Goal: Task Accomplishment & Management: Manage account settings

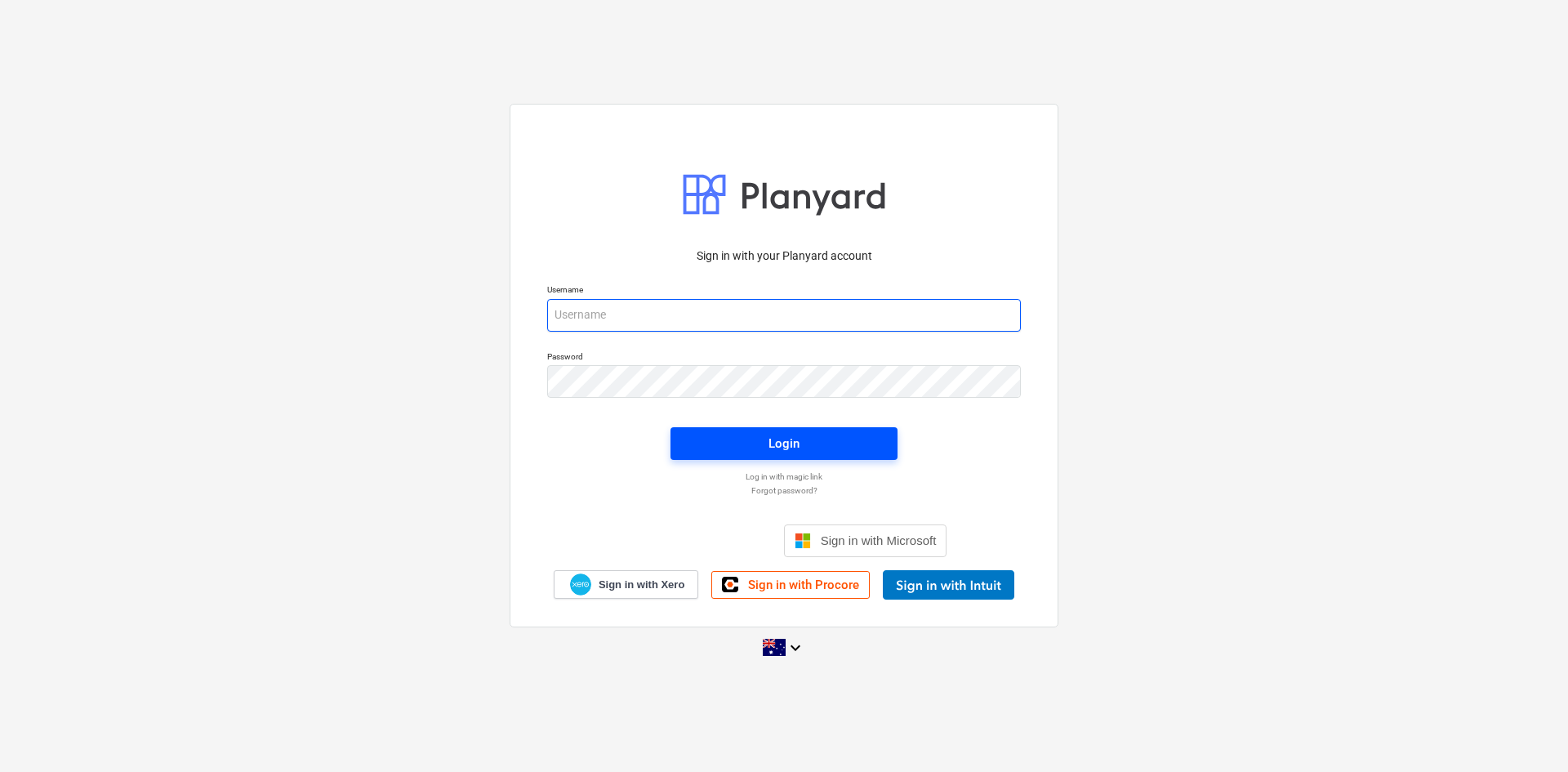
type input "[EMAIL_ADDRESS][DOMAIN_NAME]"
click at [772, 455] on button "Login" at bounding box center [784, 443] width 227 height 33
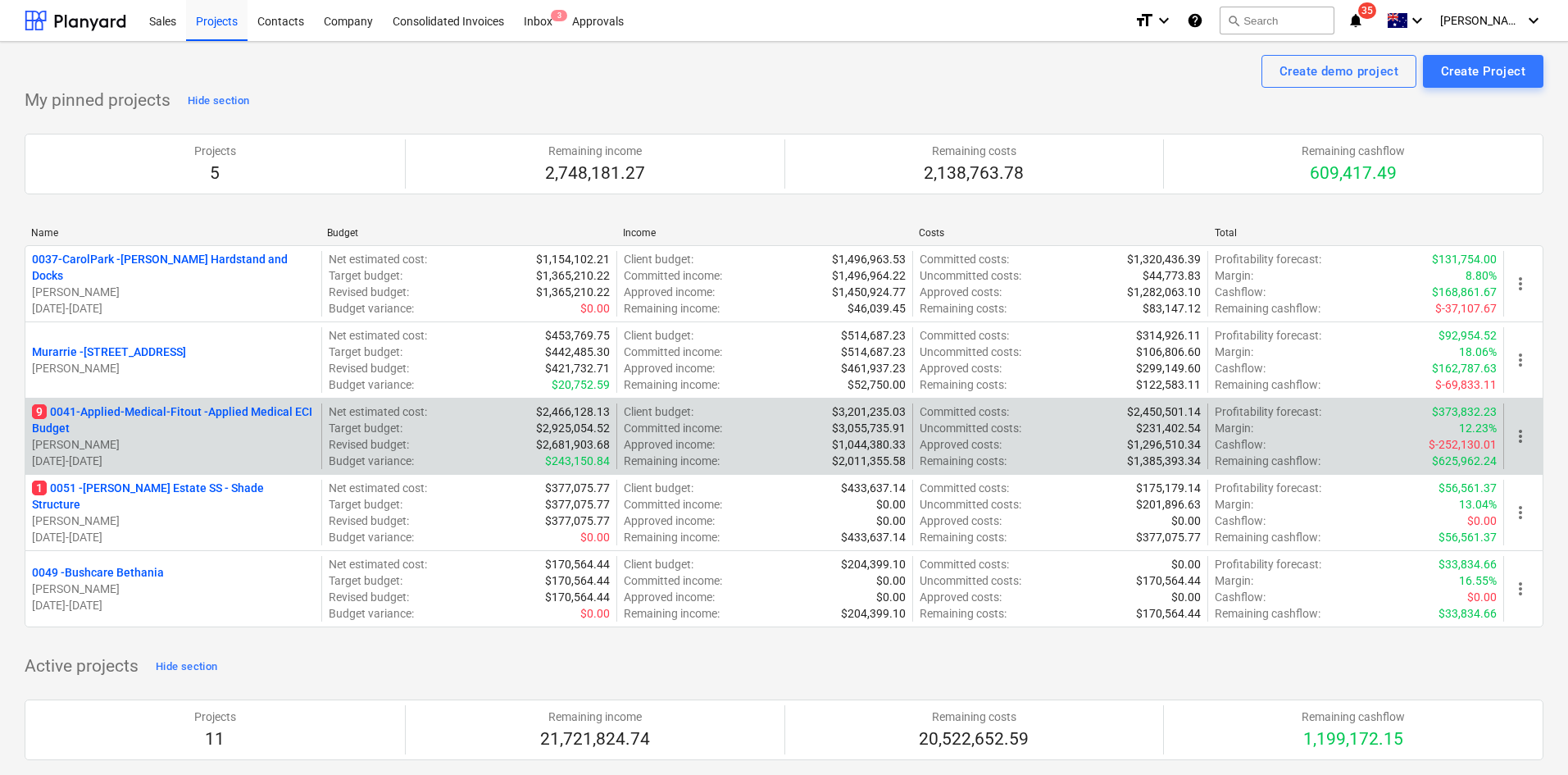
click at [222, 402] on div "9 0041-Applied-Medical-Fitout - Applied Medical ECI Budget T. Pawar 06.01.2025 …" at bounding box center [784, 435] width 1519 height 76
click at [219, 405] on p "9 0041-Applied-Medical-Fitout - Applied Medical ECI Budget" at bounding box center [173, 419] width 283 height 33
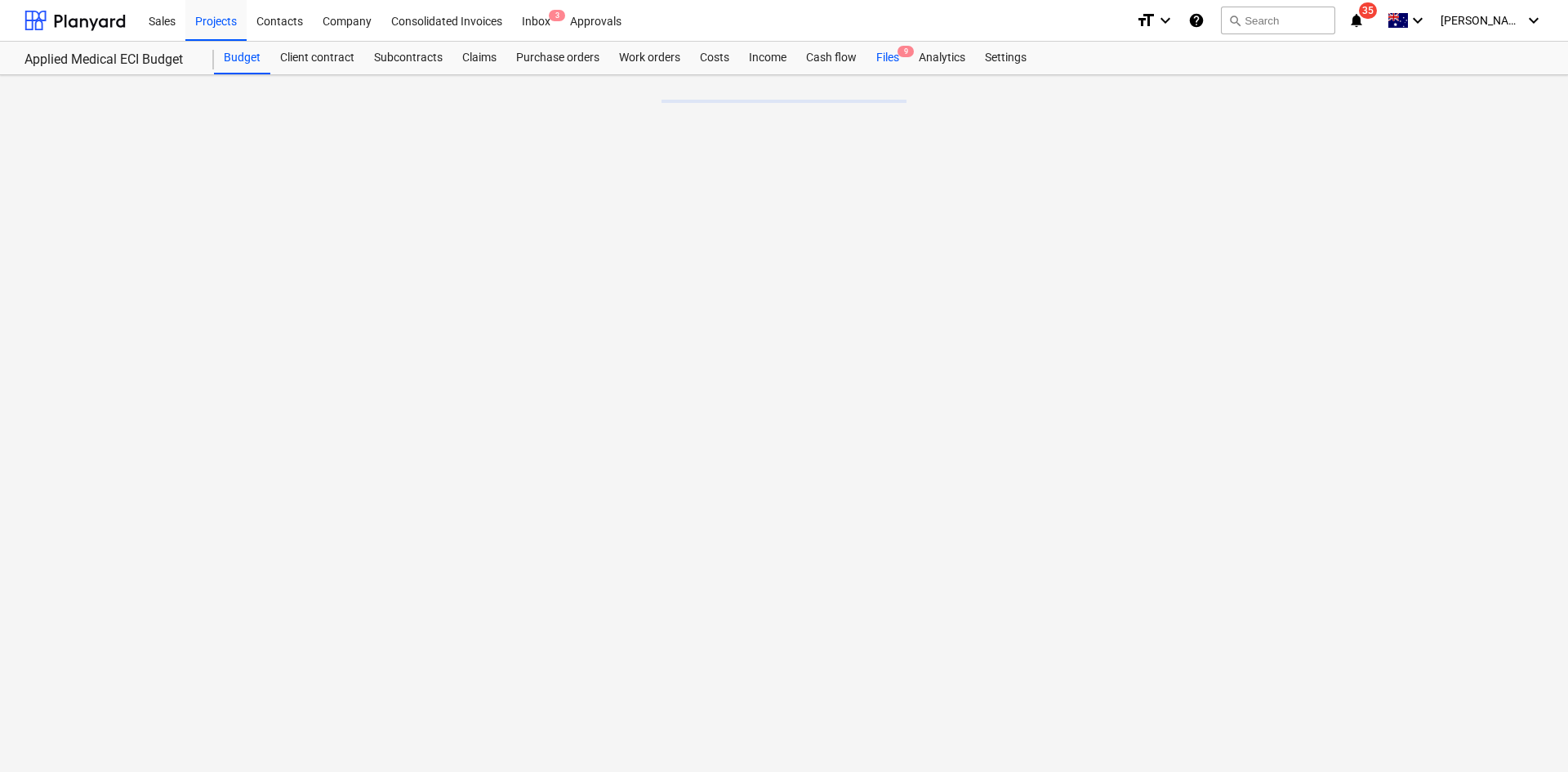
click at [899, 55] on span "9" at bounding box center [906, 51] width 17 height 11
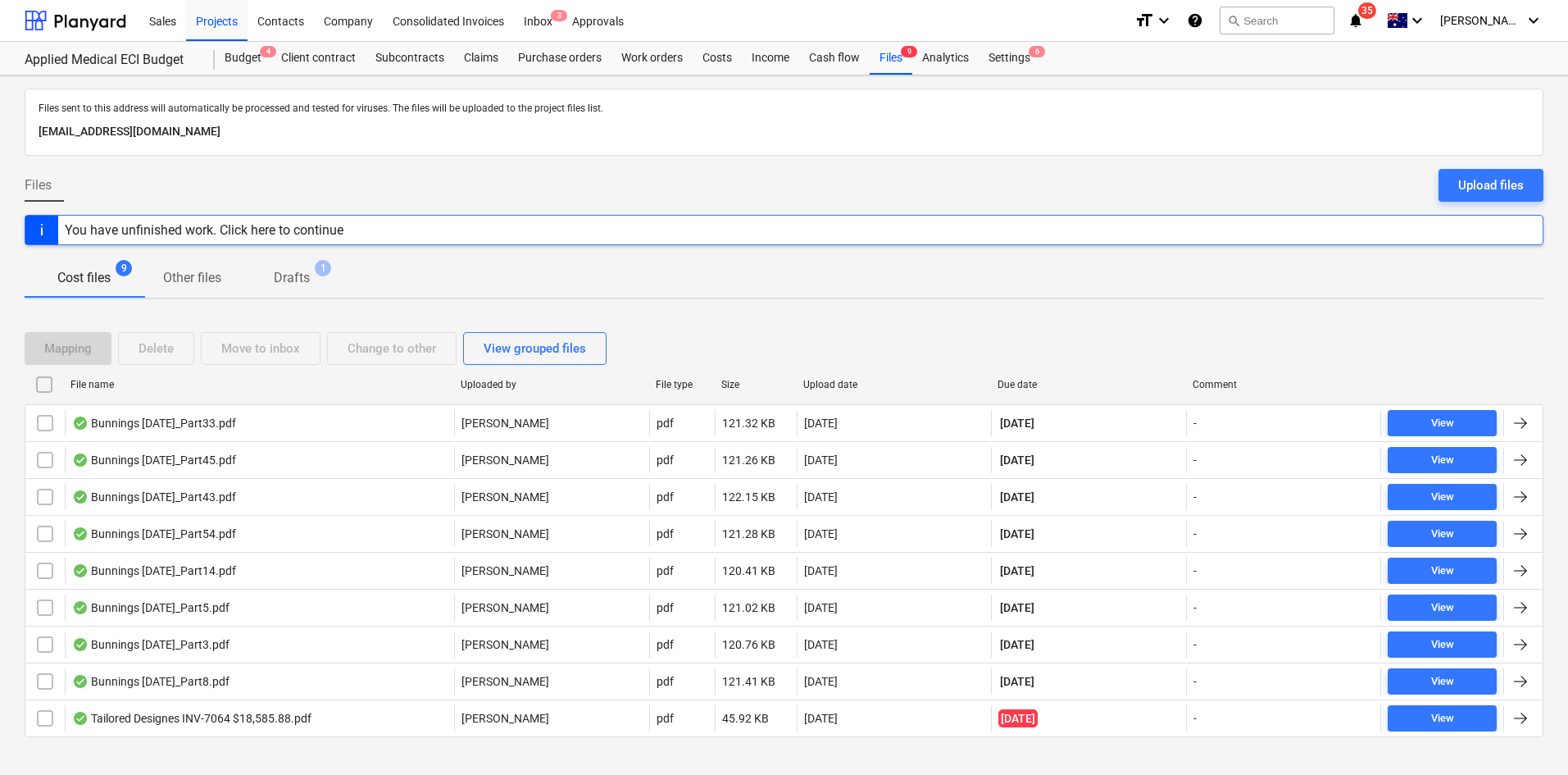
click at [1030, 385] on div "Due date" at bounding box center [1088, 385] width 182 height 11
checkbox input "false"
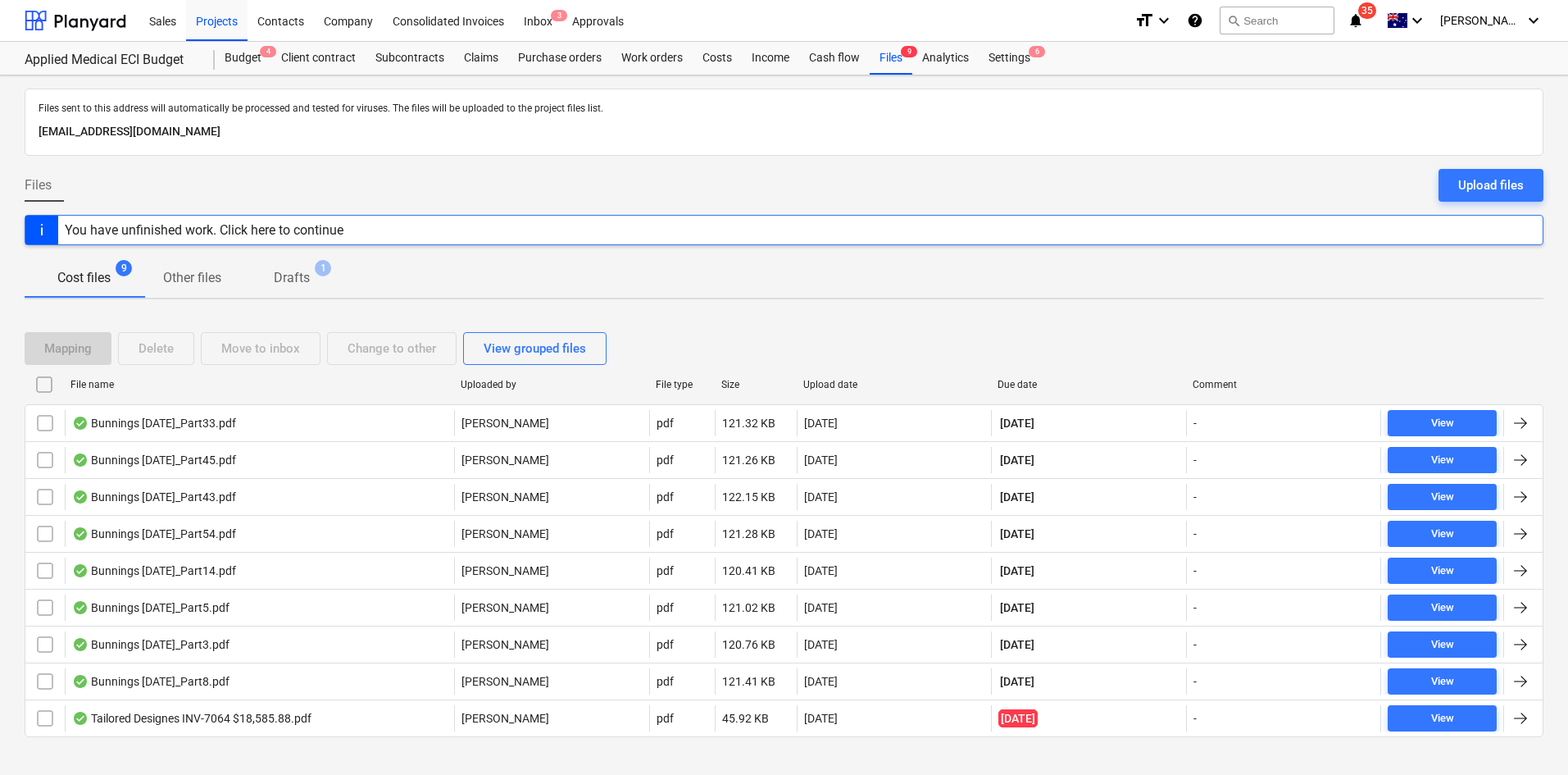
checkbox input "false"
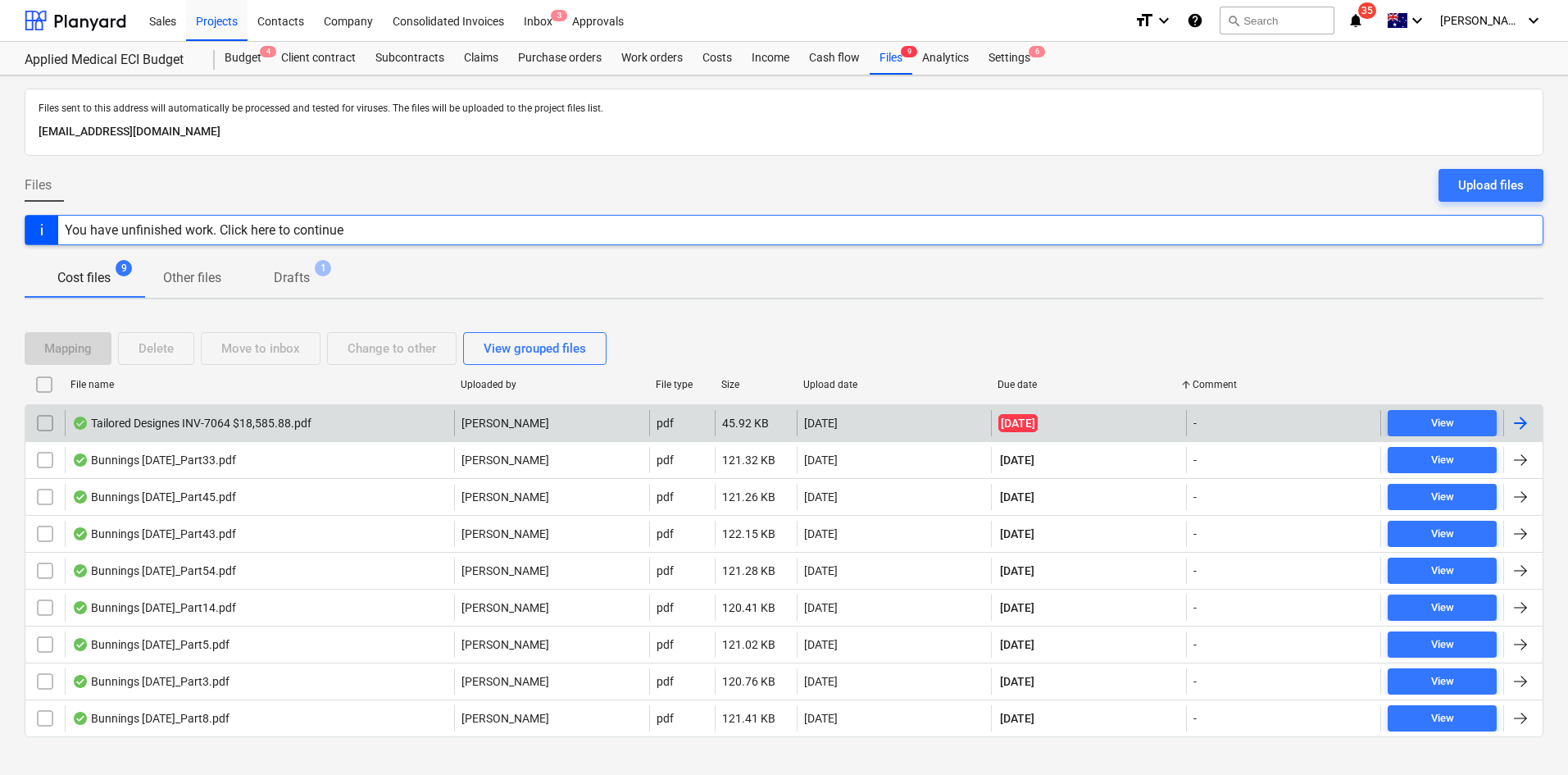
click at [301, 425] on div "Tailored Designes INV-7064 $18,585.88.pdf" at bounding box center [192, 423] width 240 height 13
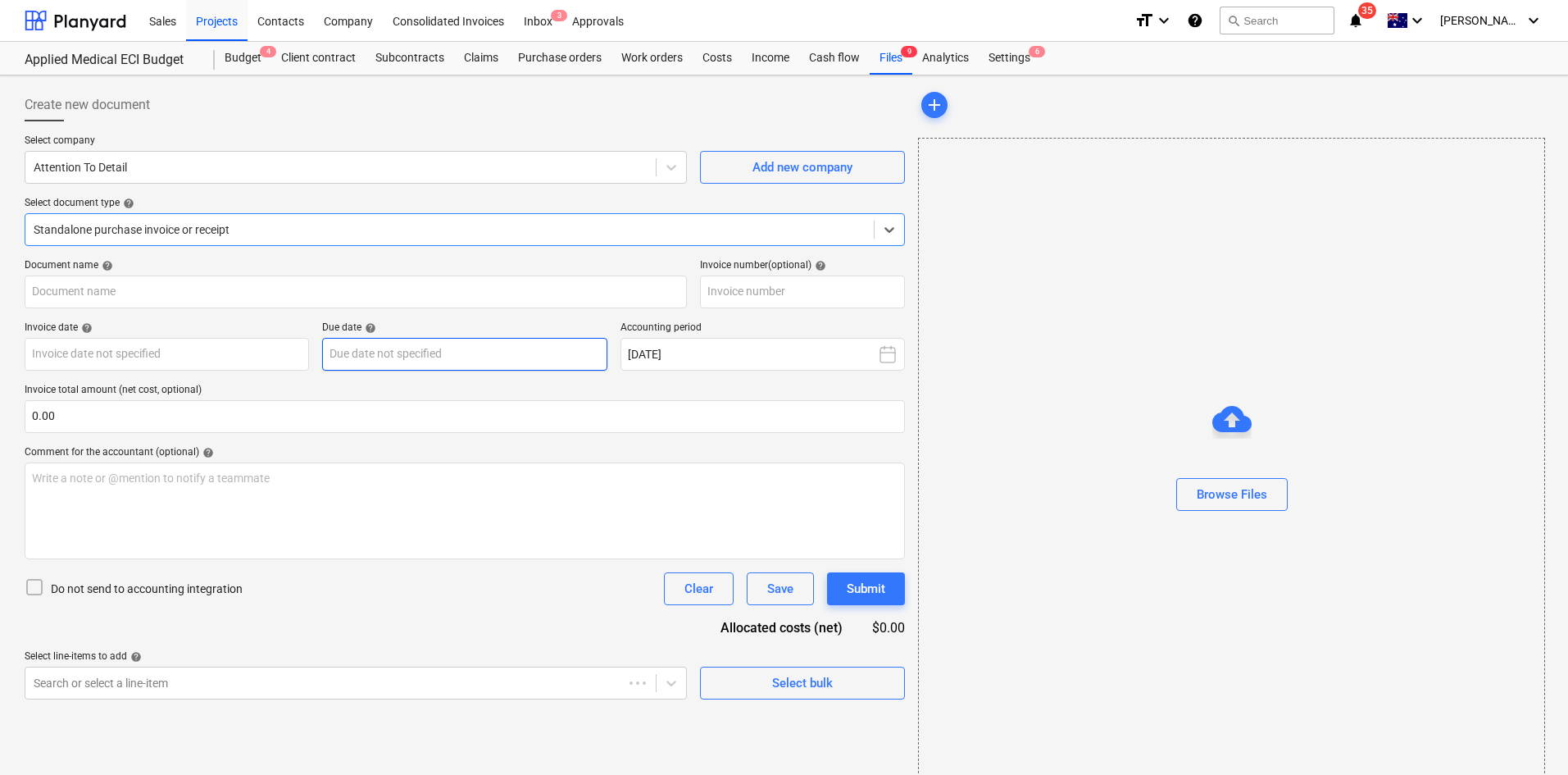
type input "INV-7064"
type input "23 Jul 2025"
type input "30 Jul 2025"
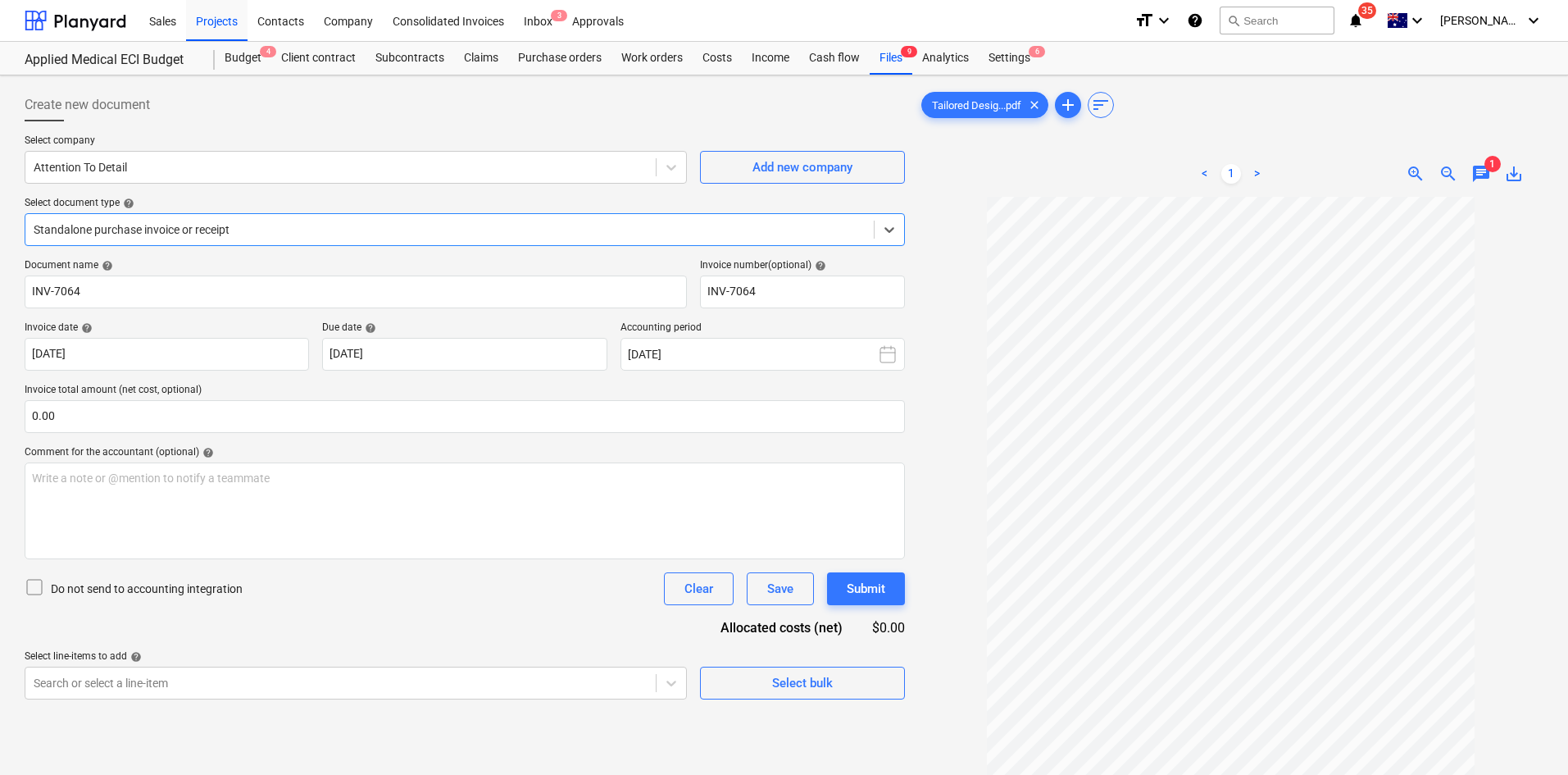
click at [1484, 174] on span "chat" at bounding box center [1481, 173] width 20 height 20
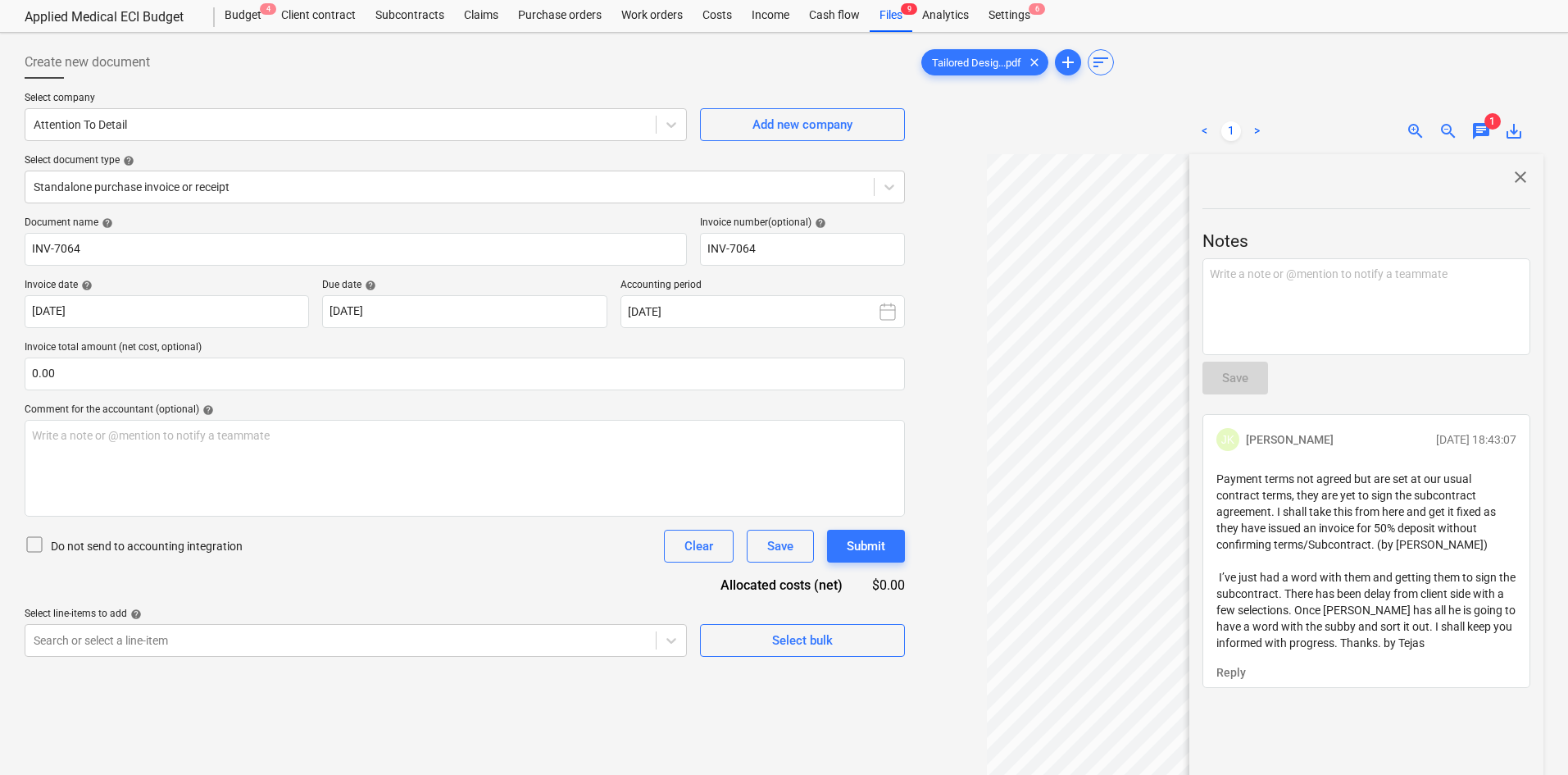
scroll to position [177, 0]
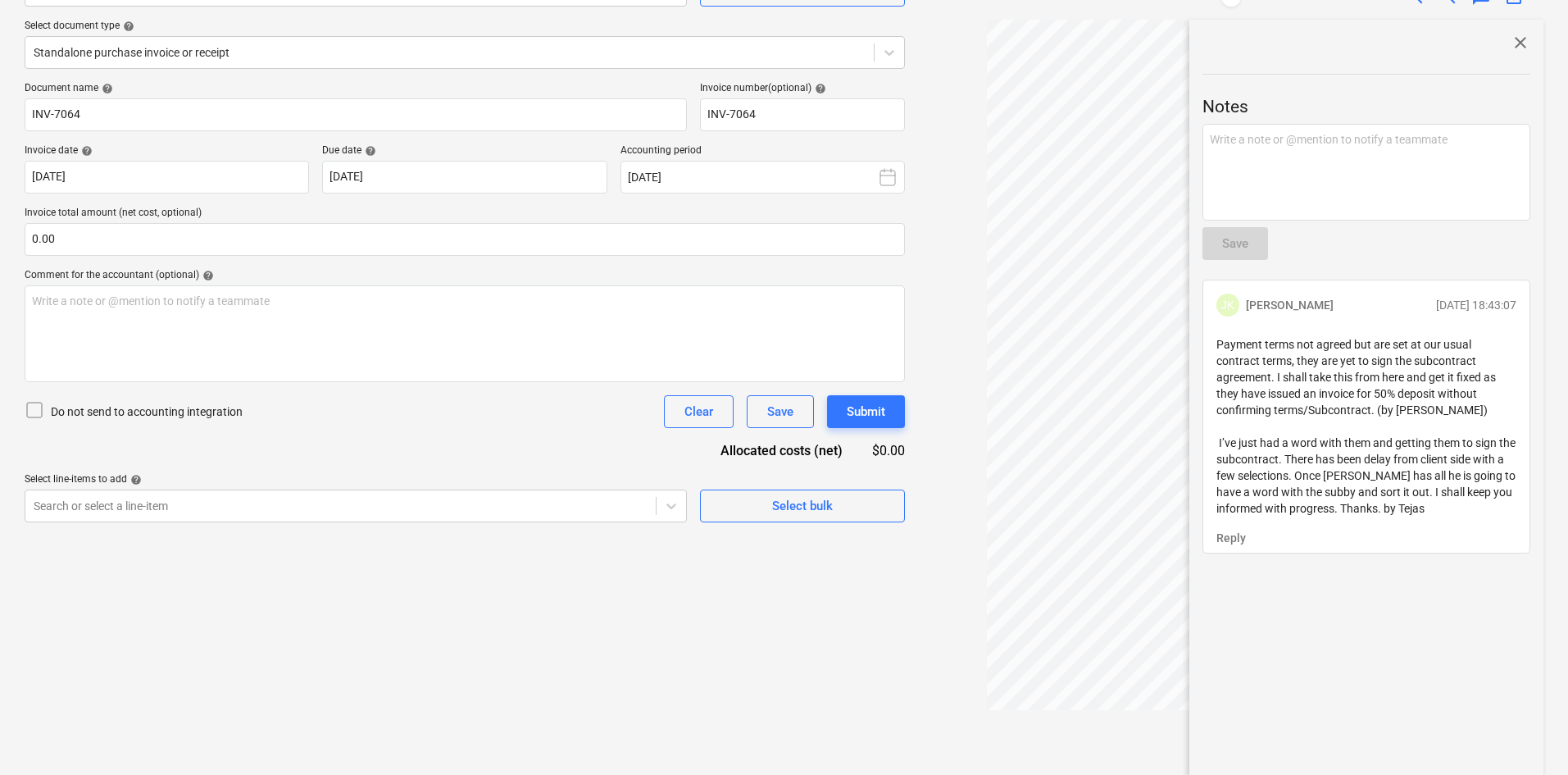
click at [951, 248] on div at bounding box center [1230, 384] width 626 height 729
click at [1518, 48] on span "close" at bounding box center [1520, 42] width 20 height 20
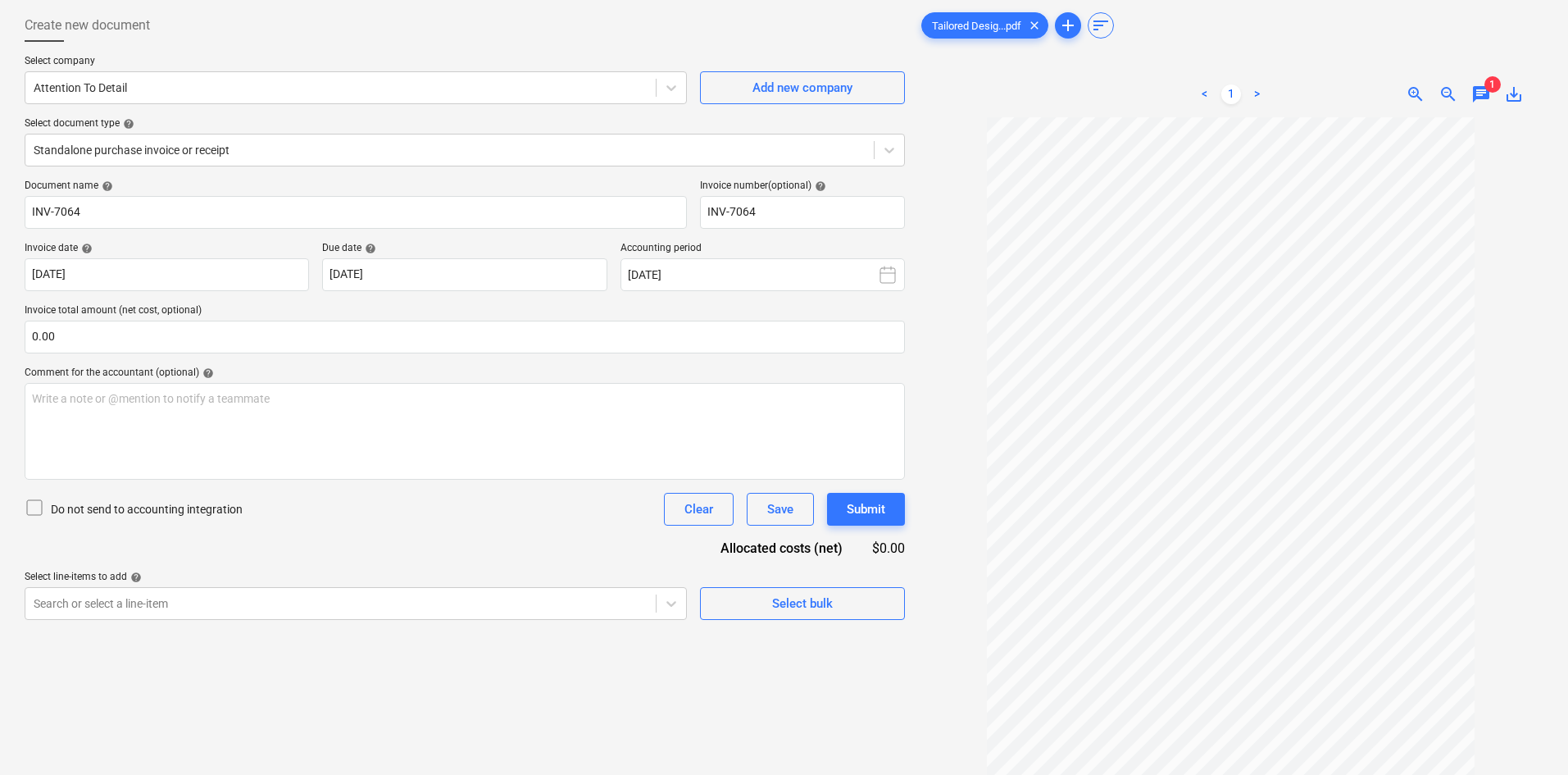
scroll to position [0, 0]
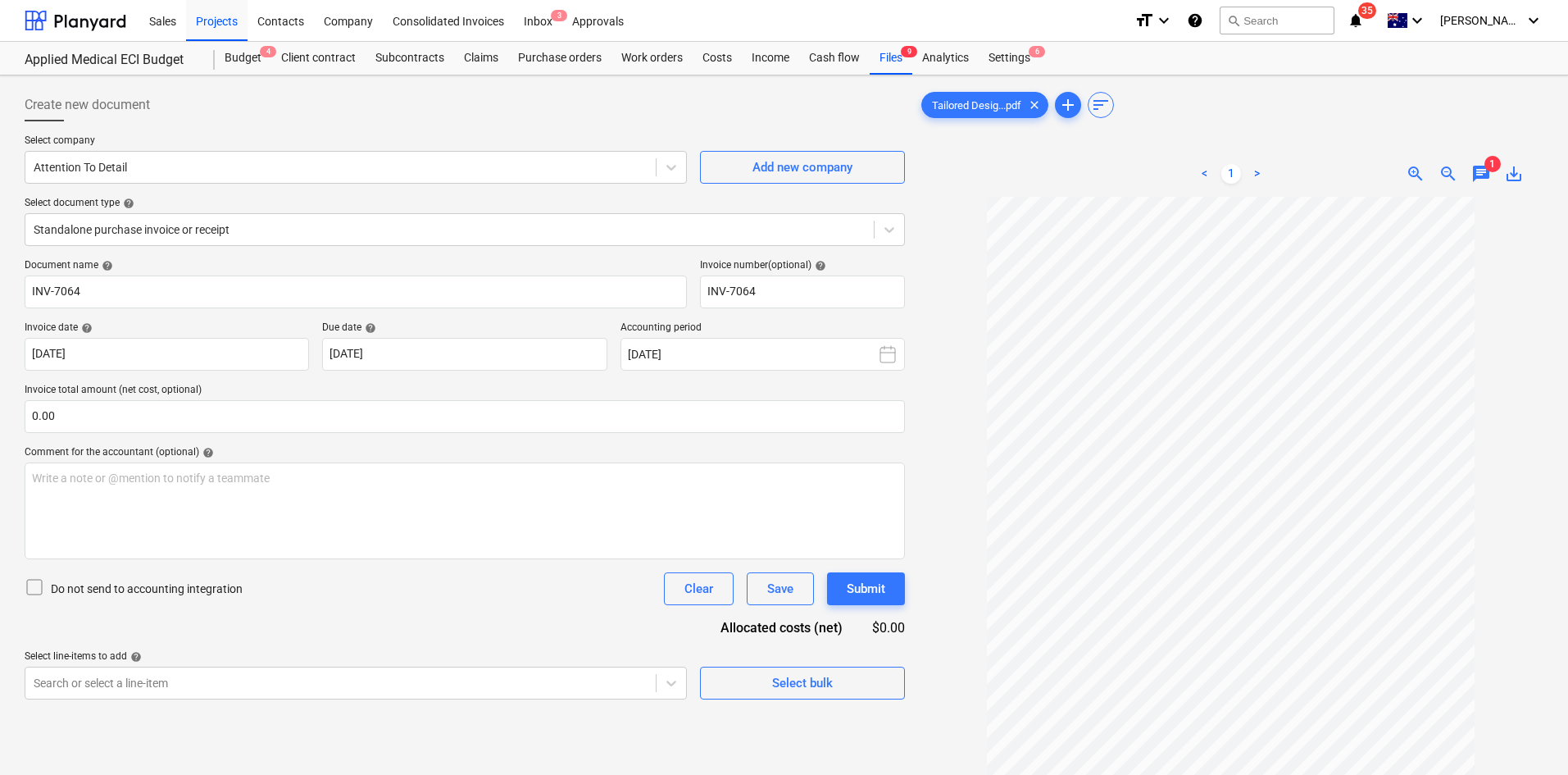
click at [1414, 23] on div "format_size keyboard_arrow_down help search Search notifications 35 keyboard_ar…" at bounding box center [1339, 21] width 409 height 41
click at [1364, 23] on icon "notifications" at bounding box center [1356, 20] width 17 height 20
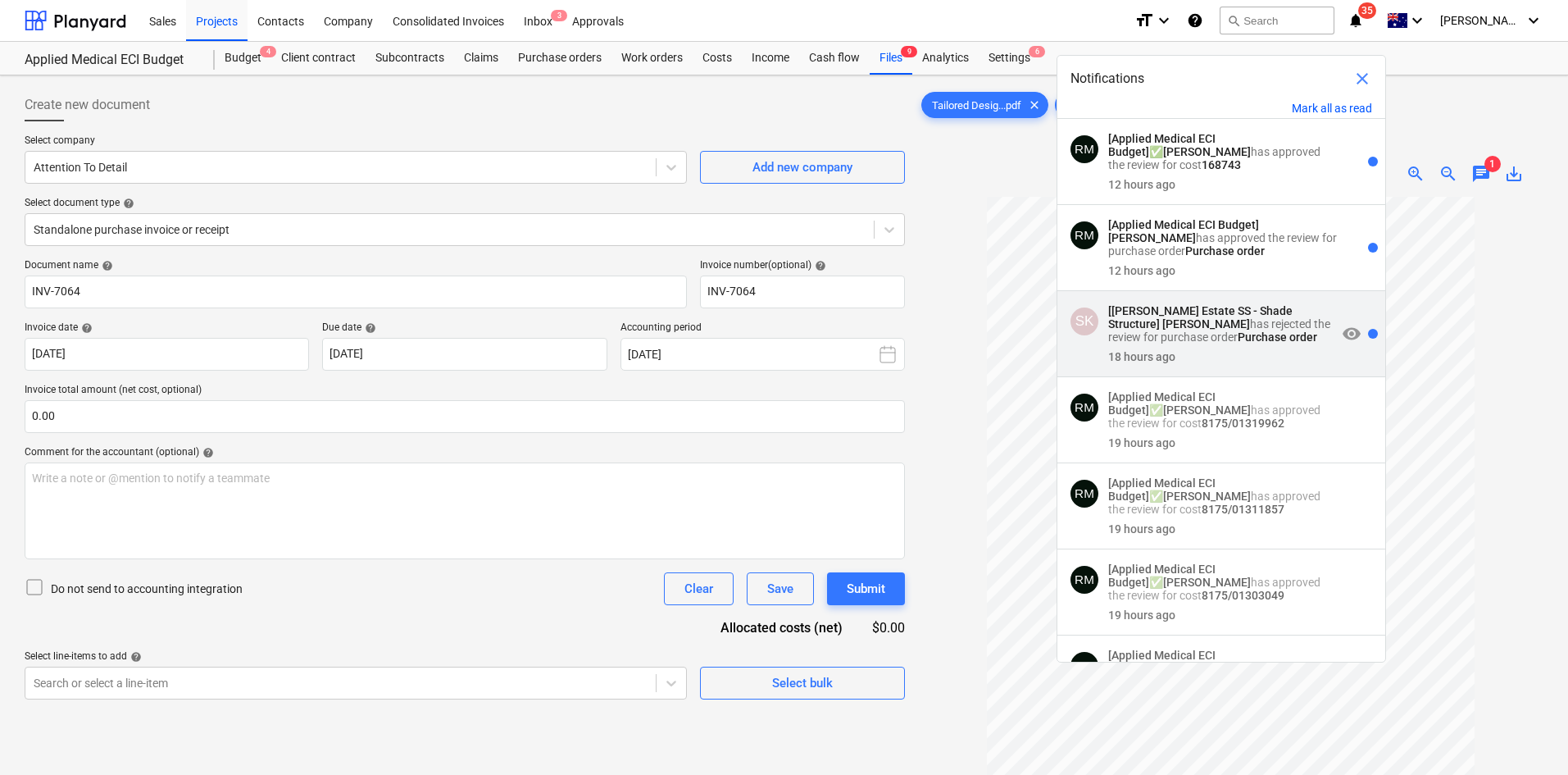
click at [1209, 333] on p "[Patrick Estate SS - Shade Structure] Sean Keane has rejected the review for pu…" at bounding box center [1223, 324] width 228 height 39
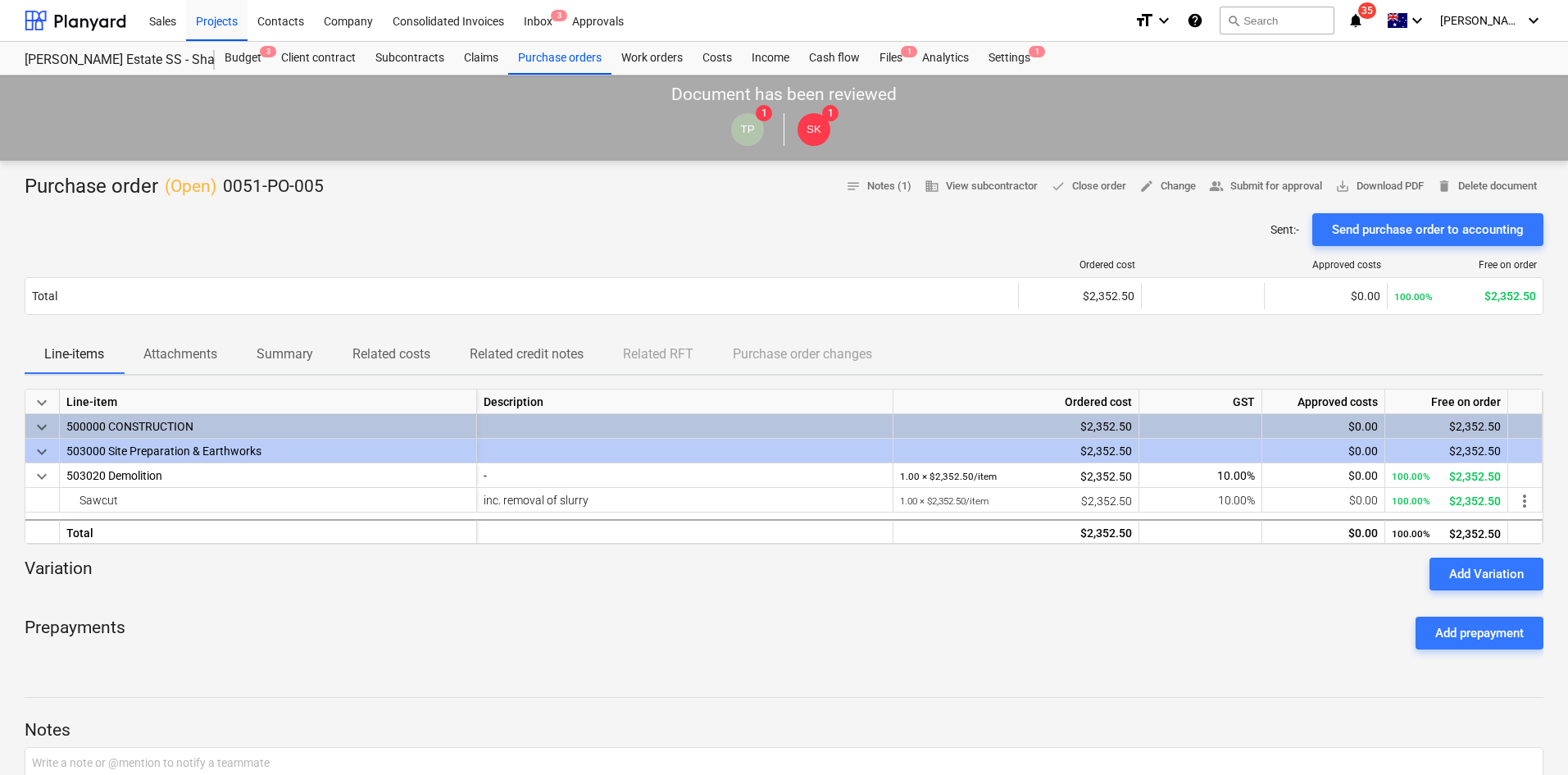
click at [1028, 222] on div "Sent : - Send purchase order to accounting" at bounding box center [784, 229] width 1519 height 33
click at [1523, 497] on span "more_vert" at bounding box center [1524, 501] width 20 height 20
click at [1538, 505] on li "Edit" at bounding box center [1537, 500] width 49 height 37
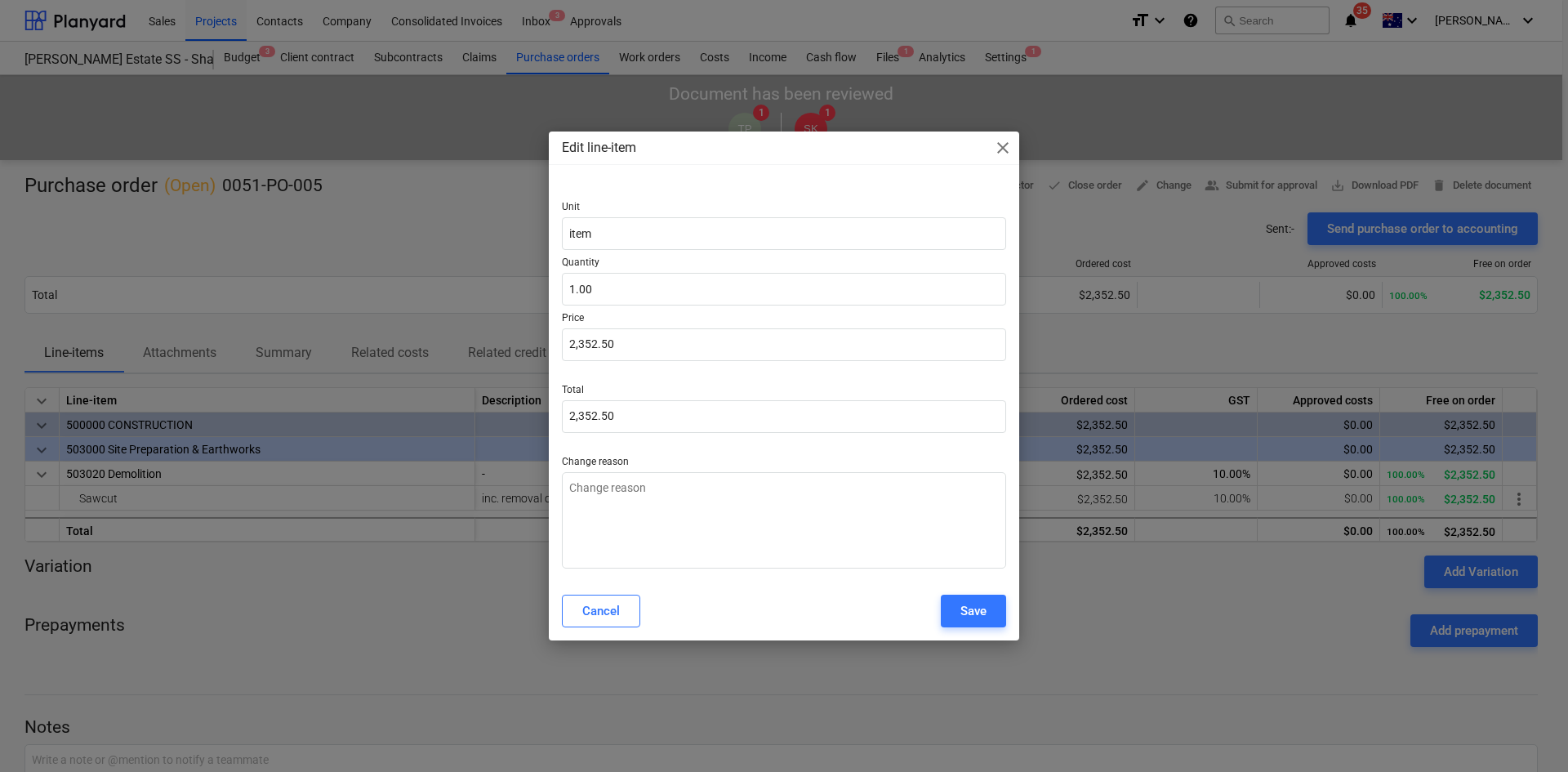
type textarea "x"
drag, startPoint x: 630, startPoint y: 339, endPoint x: 531, endPoint y: 346, distance: 99.2
click at [531, 346] on div "Edit line-item close Unit item Quantity 1.00 Price 2352.5 Total 2,352.50 Change…" at bounding box center [784, 386] width 1568 height 772
type input "1"
type textarea "x"
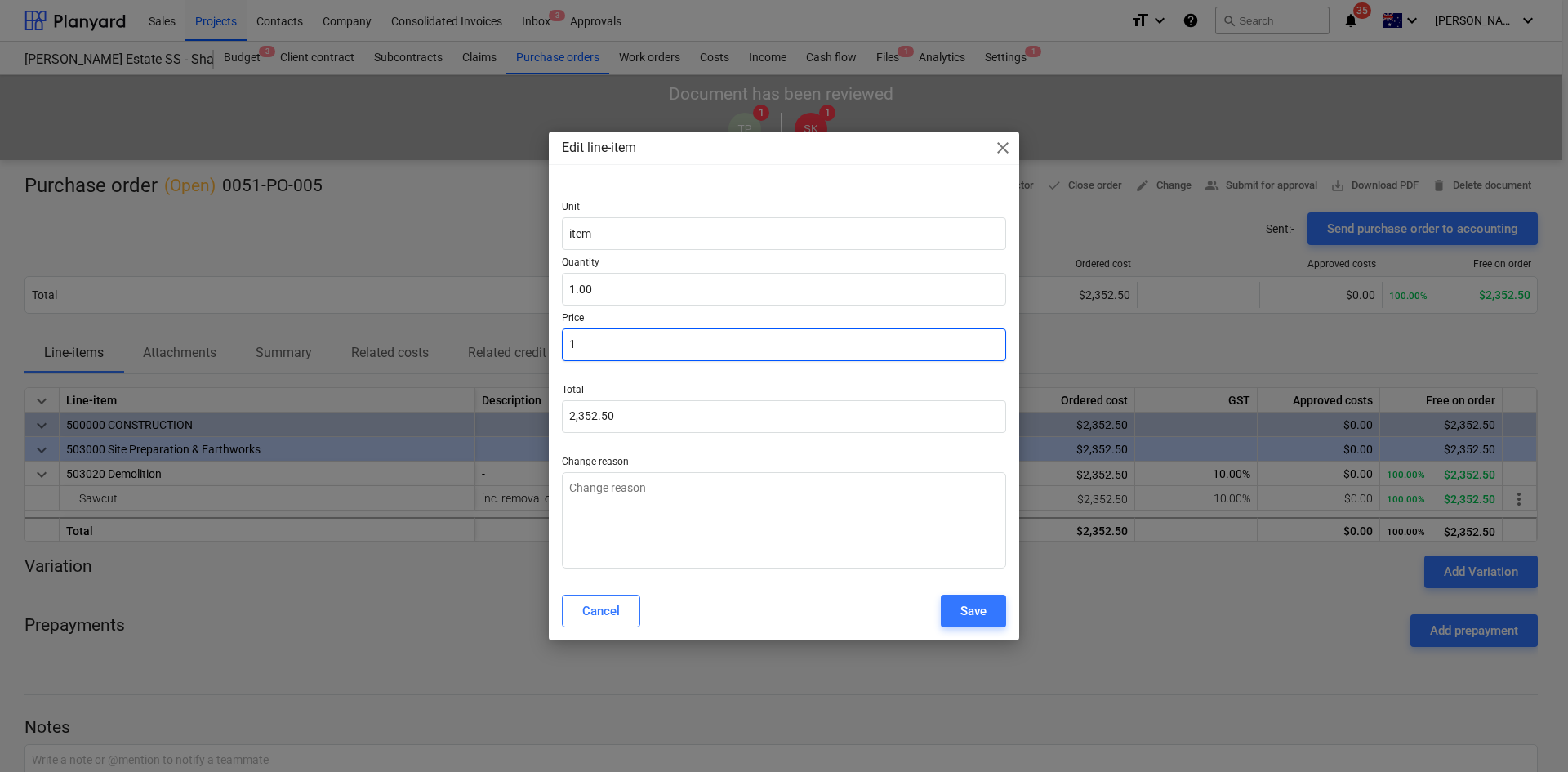
type input "1.00"
type input "16"
type textarea "x"
type input "16.00"
type input "169"
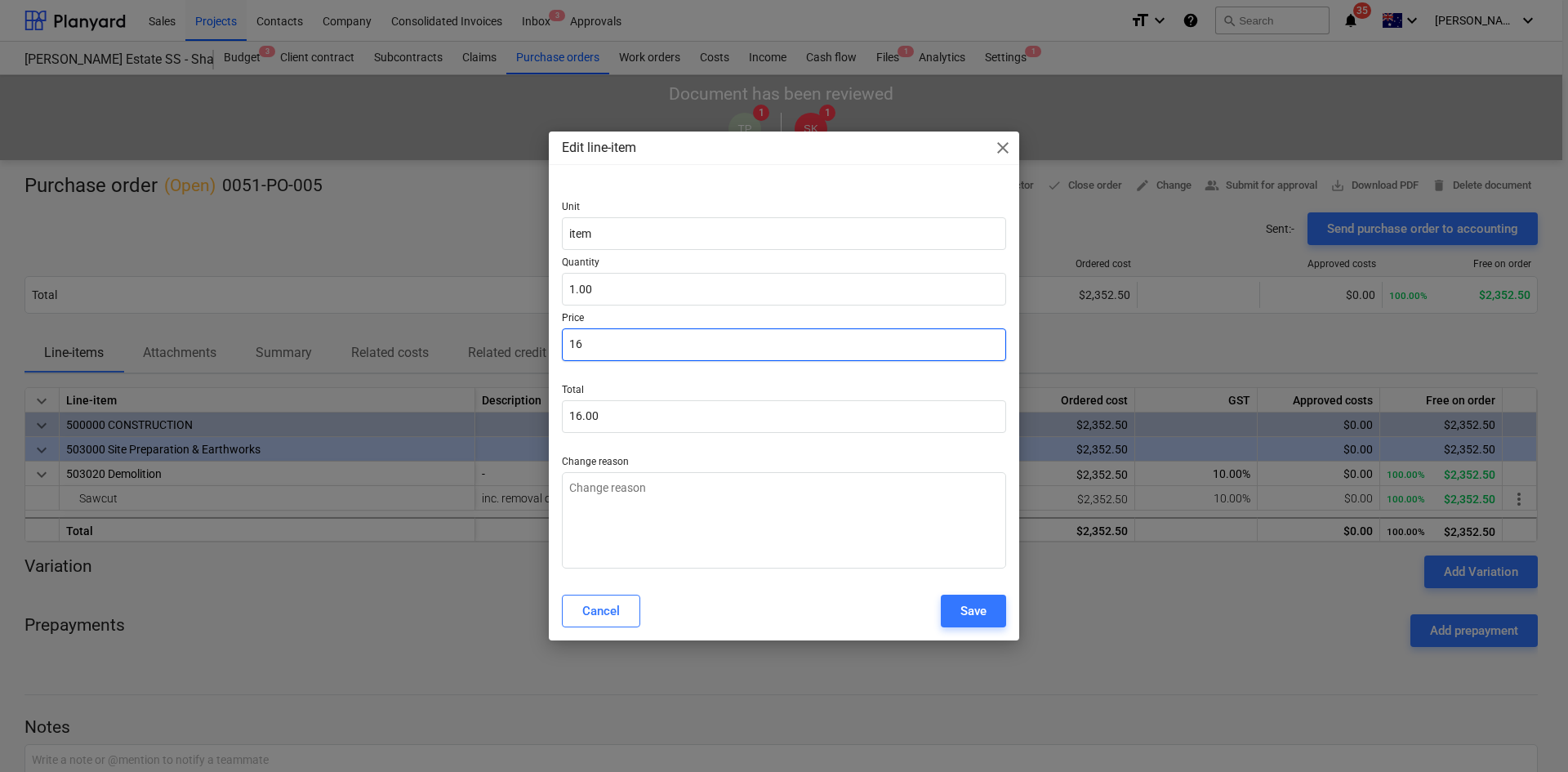
type textarea "x"
type input "169.00"
type input "1696"
type textarea "x"
type input "1,696.00"
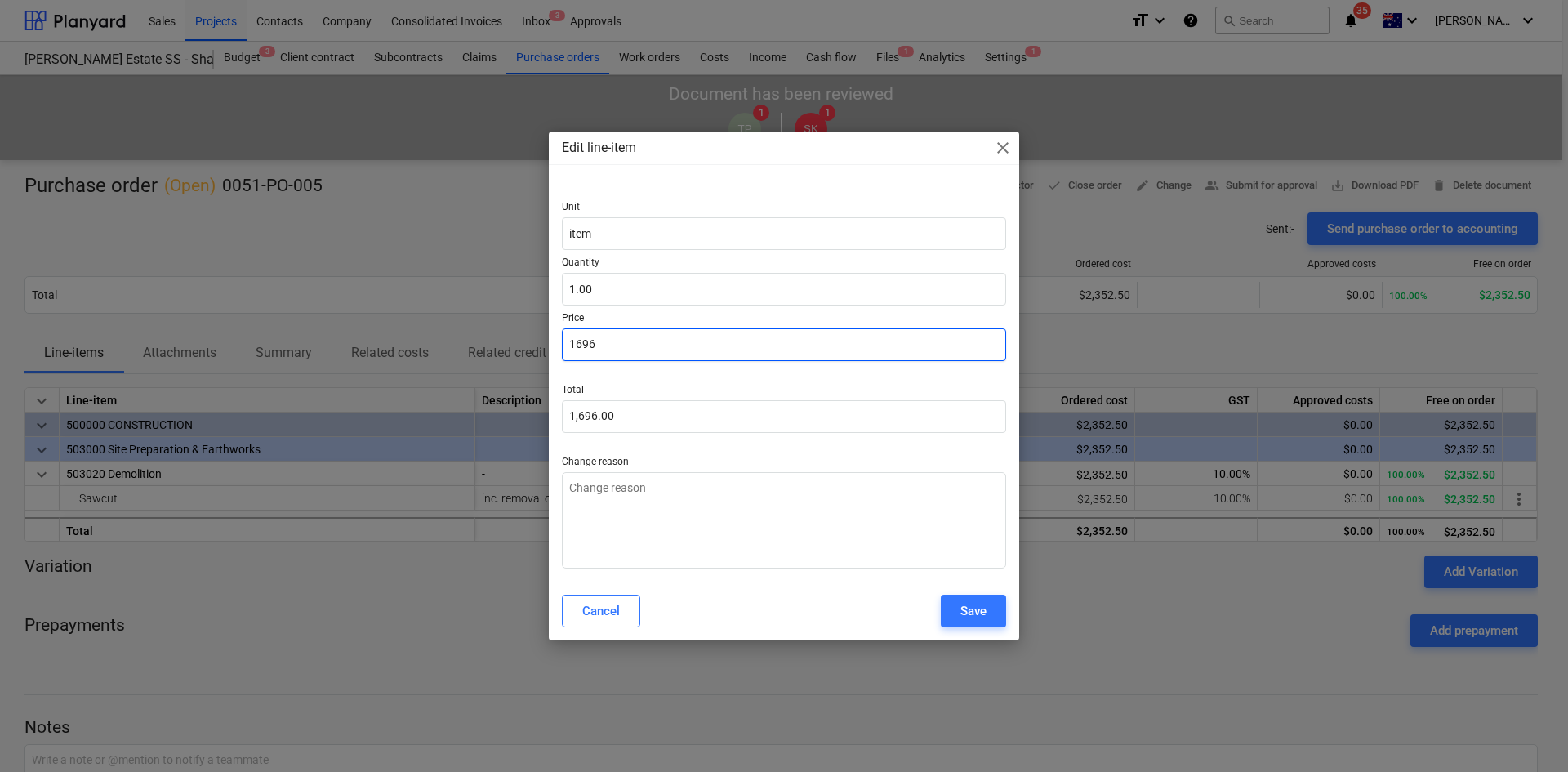
type input "1696."
type textarea "x"
type input "1696.4"
type textarea "x"
type input "1,696.40"
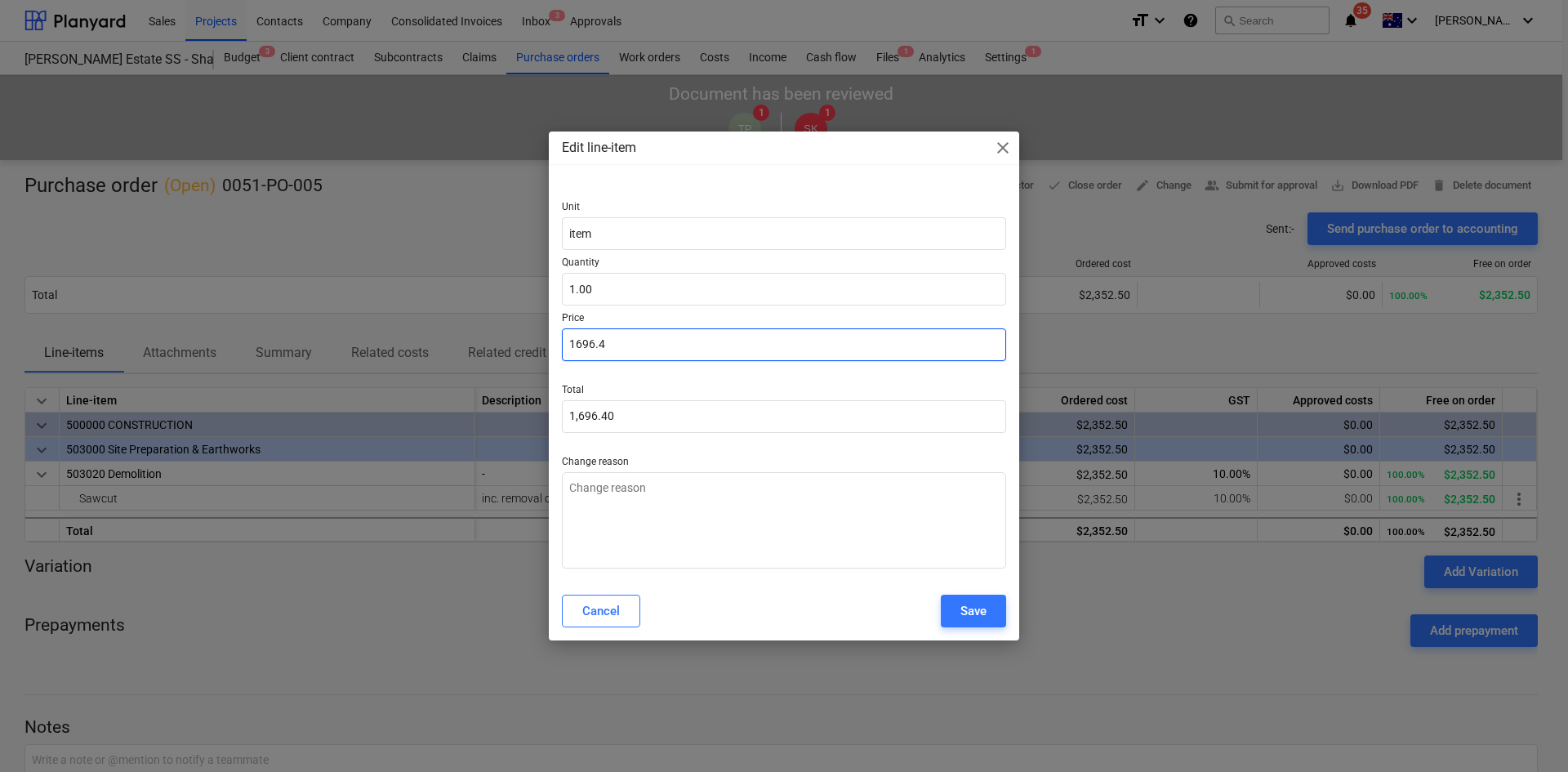
type input "1696.40"
type textarea "x"
type input "1,696.40"
click at [964, 617] on div "Save" at bounding box center [973, 611] width 26 height 21
type textarea "x"
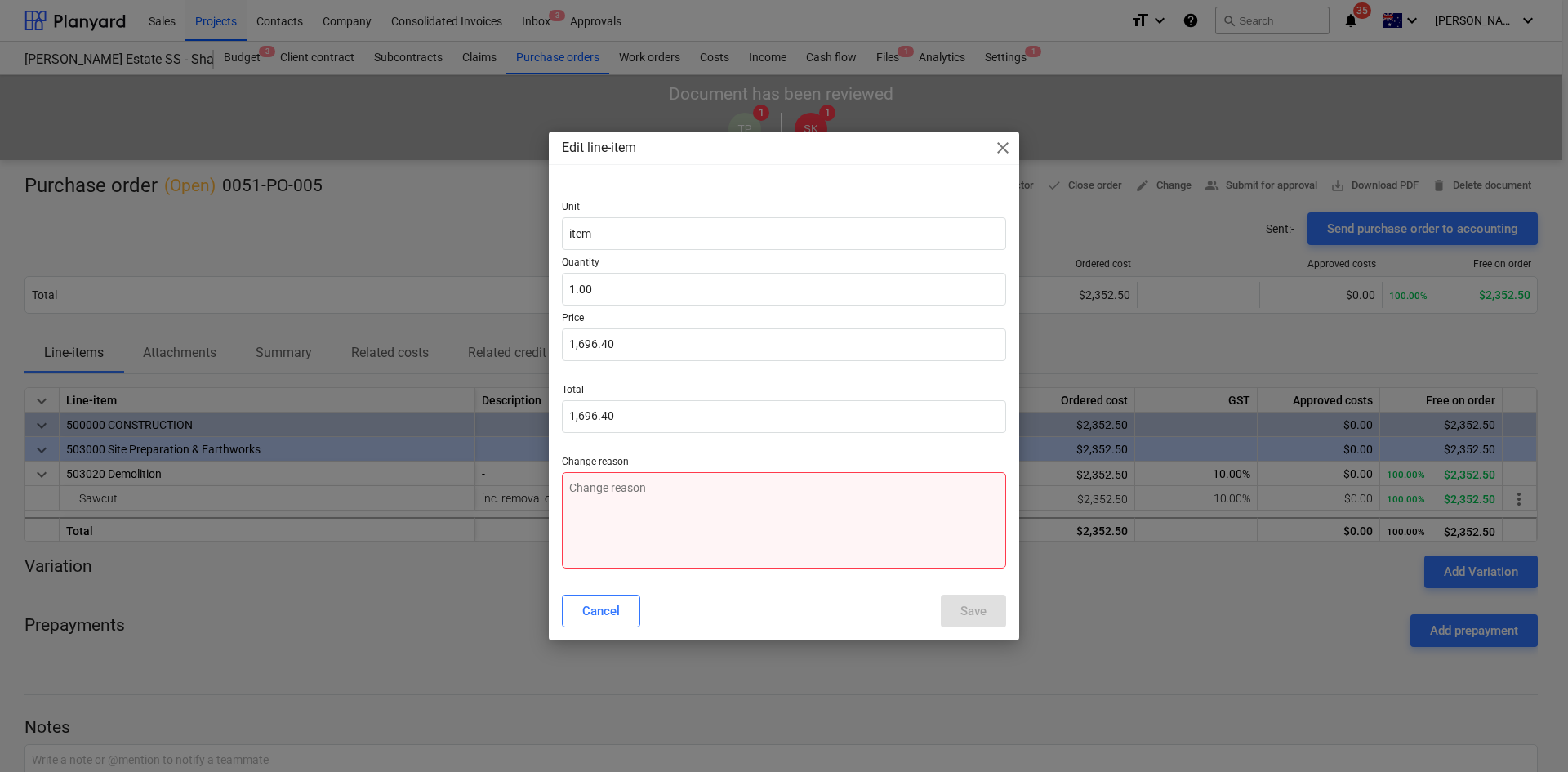
click at [769, 535] on textarea at bounding box center [784, 519] width 445 height 96
type textarea "4"
type textarea "x"
type textarea "4"
type textarea "x"
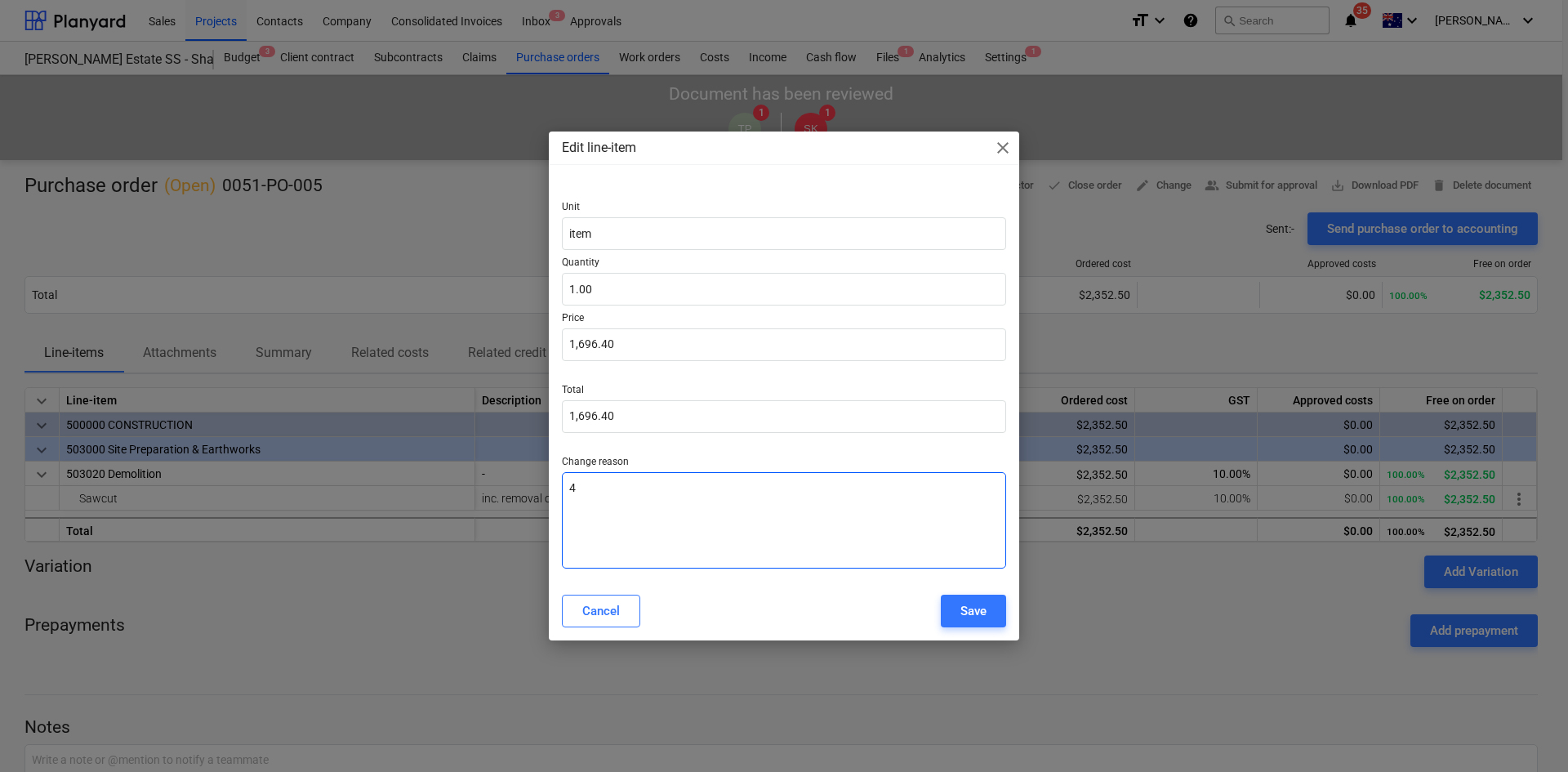
type textarea "4 f"
type textarea "x"
type textarea "4 fo"
type textarea "x"
type textarea "4 foo"
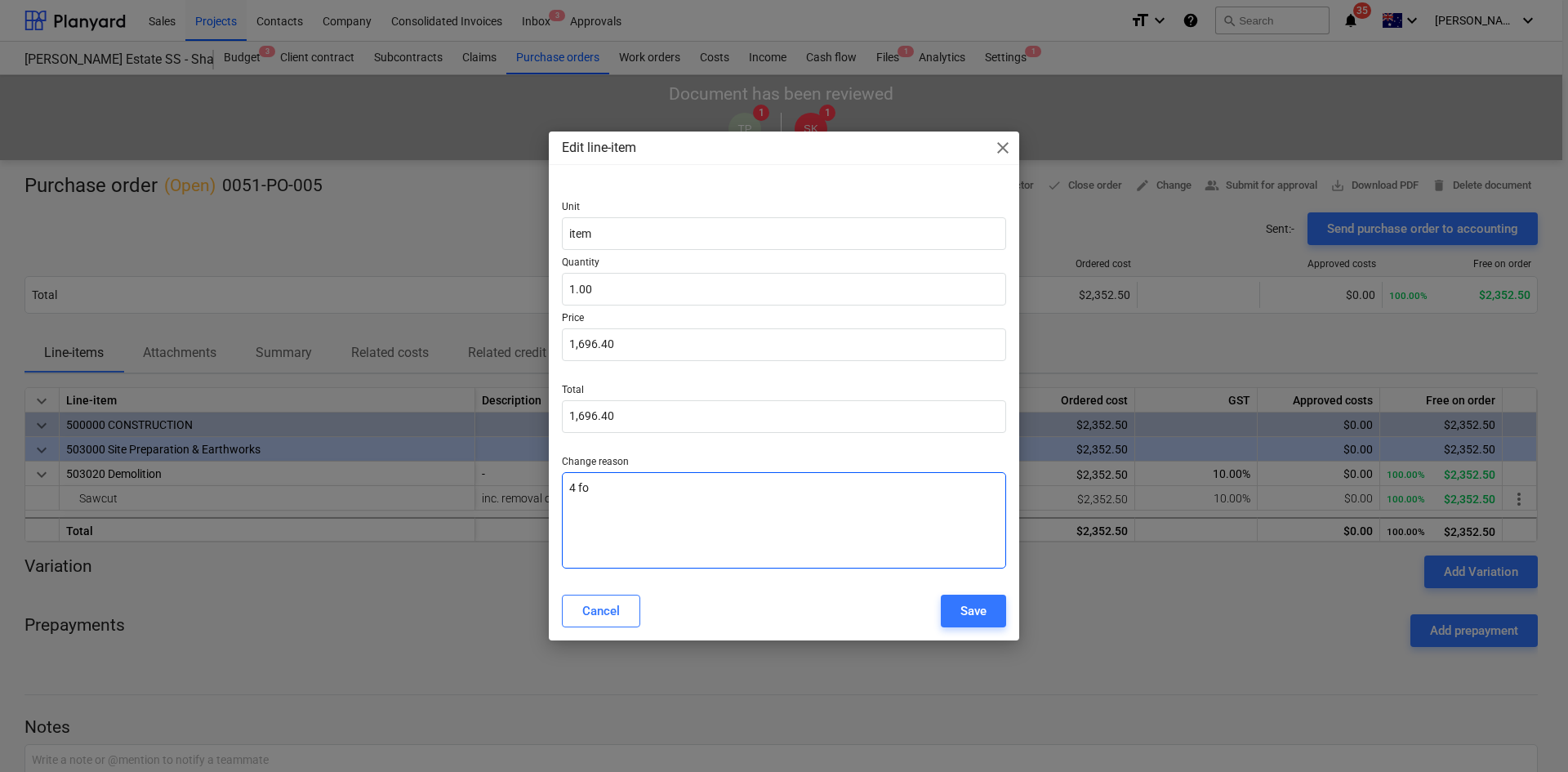
type textarea "x"
type textarea "4 foot"
type textarea "x"
type textarea "4 footi"
type textarea "x"
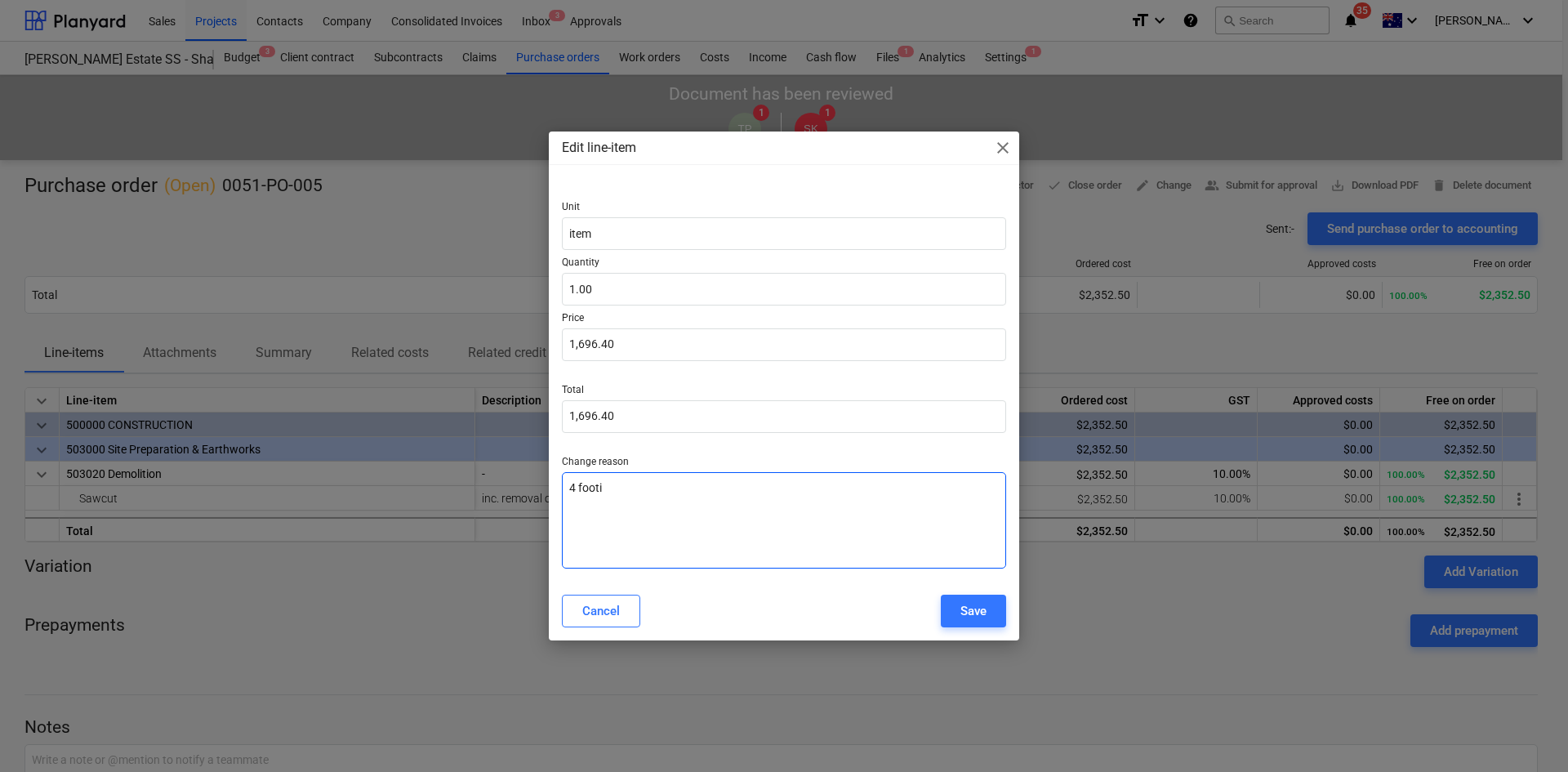
type textarea "4 footin"
type textarea "x"
type textarea "4 footing"
type textarea "x"
type textarea "4 footings"
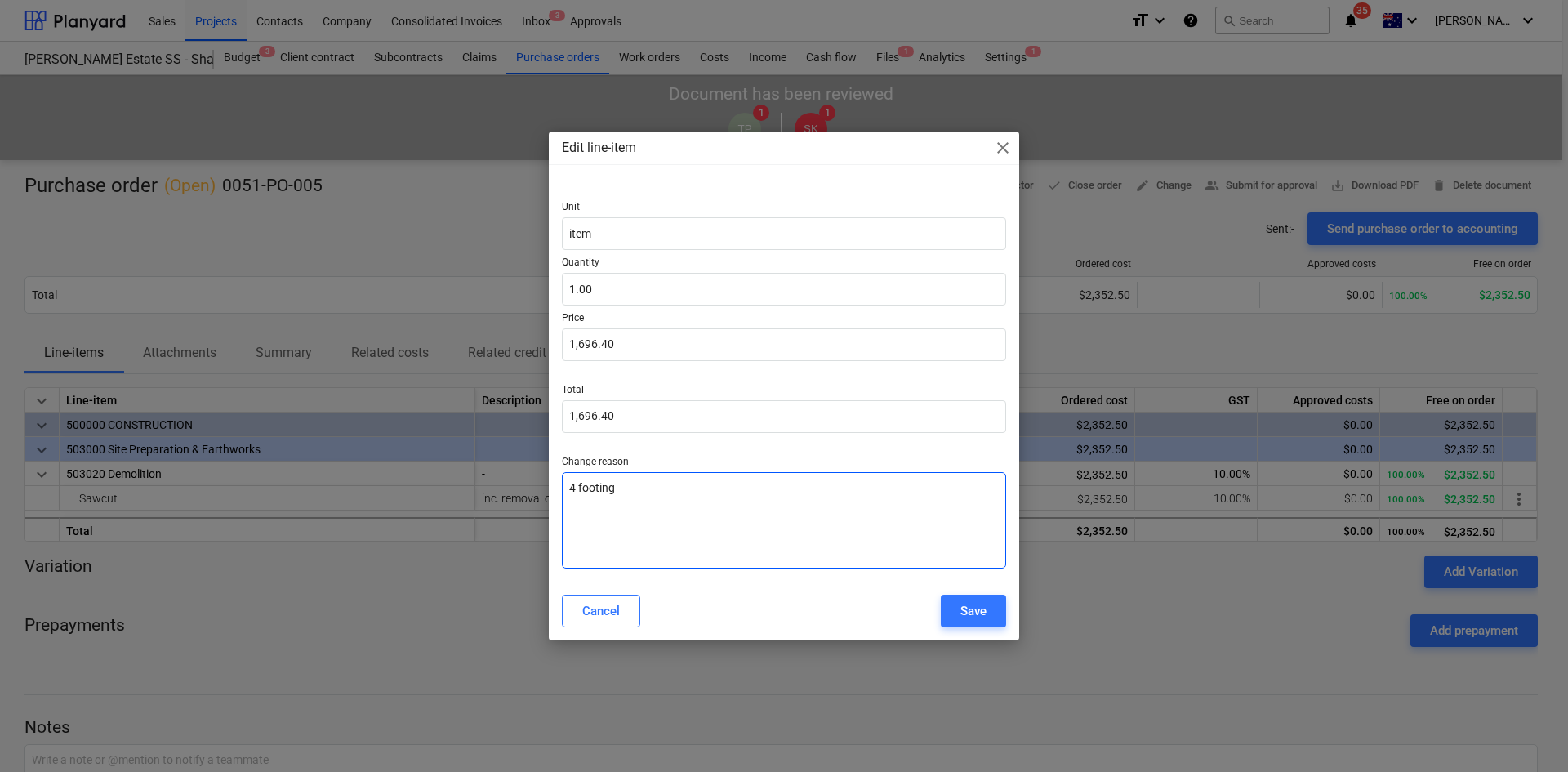
type textarea "x"
type textarea "4 footings"
type textarea "x"
type textarea "4 footings"
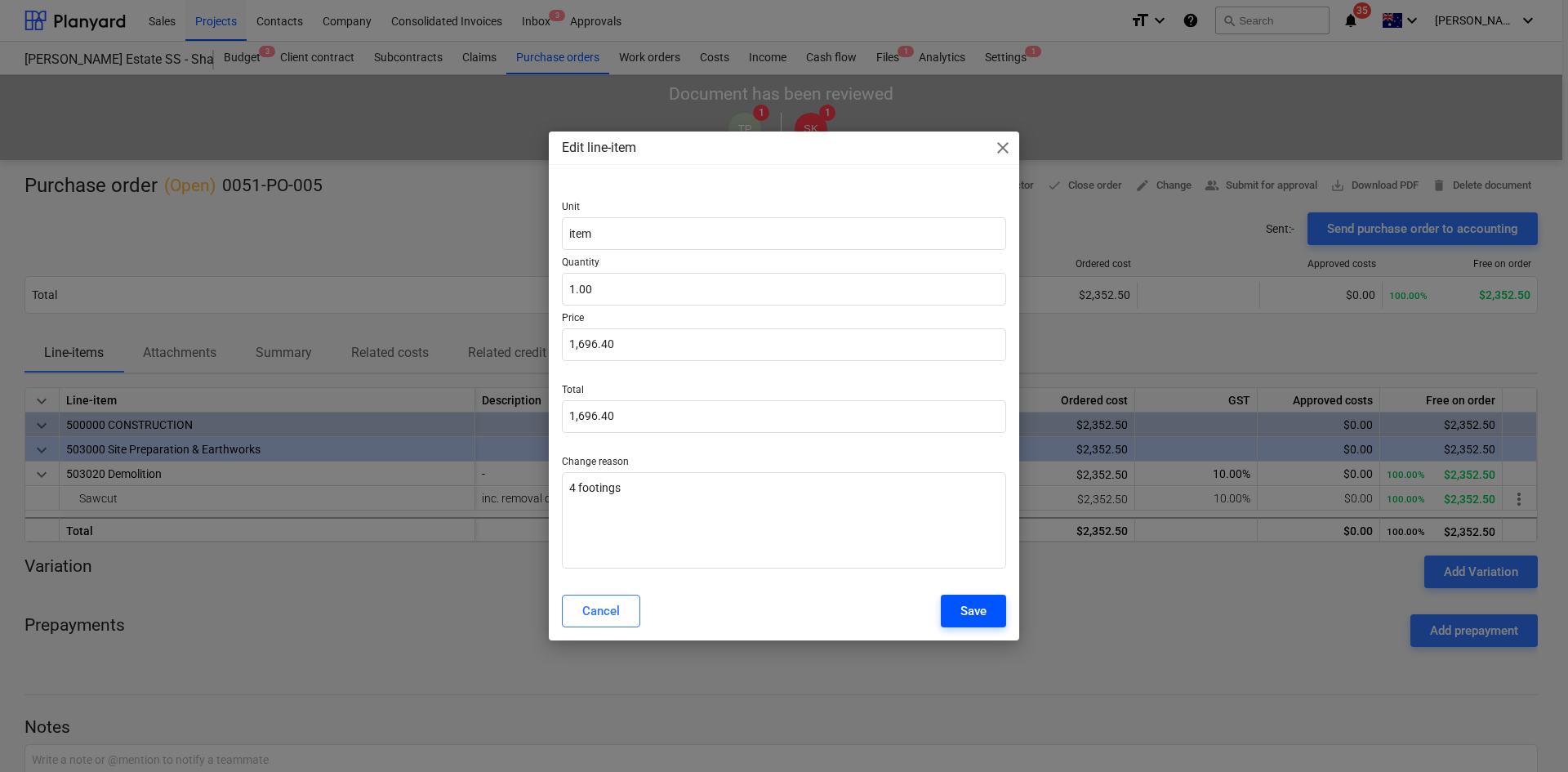
click at [974, 602] on div "Save" at bounding box center [973, 611] width 26 height 21
type textarea "x"
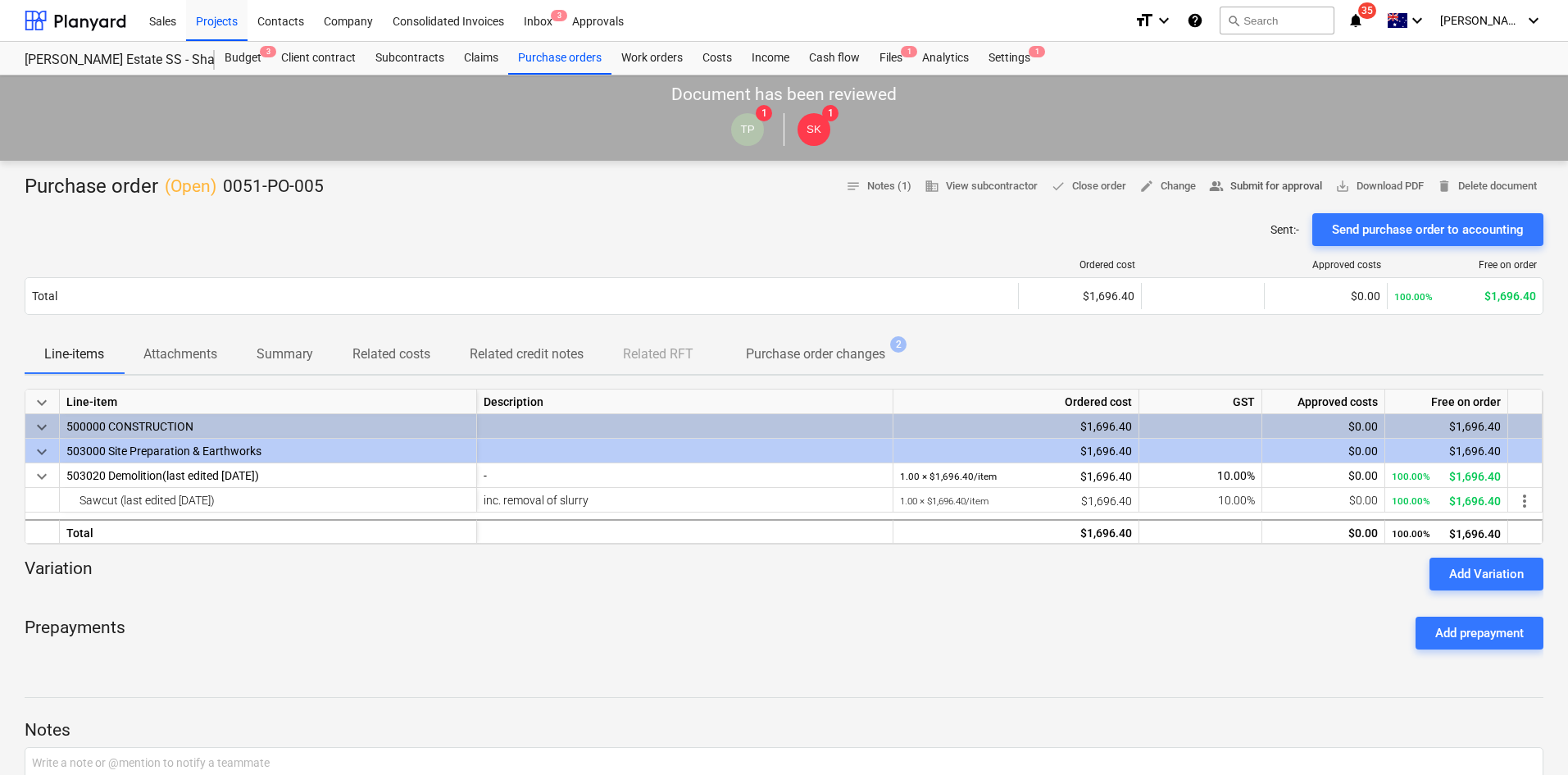
click at [1248, 183] on span "people_alt Submit for approval" at bounding box center [1265, 186] width 113 height 19
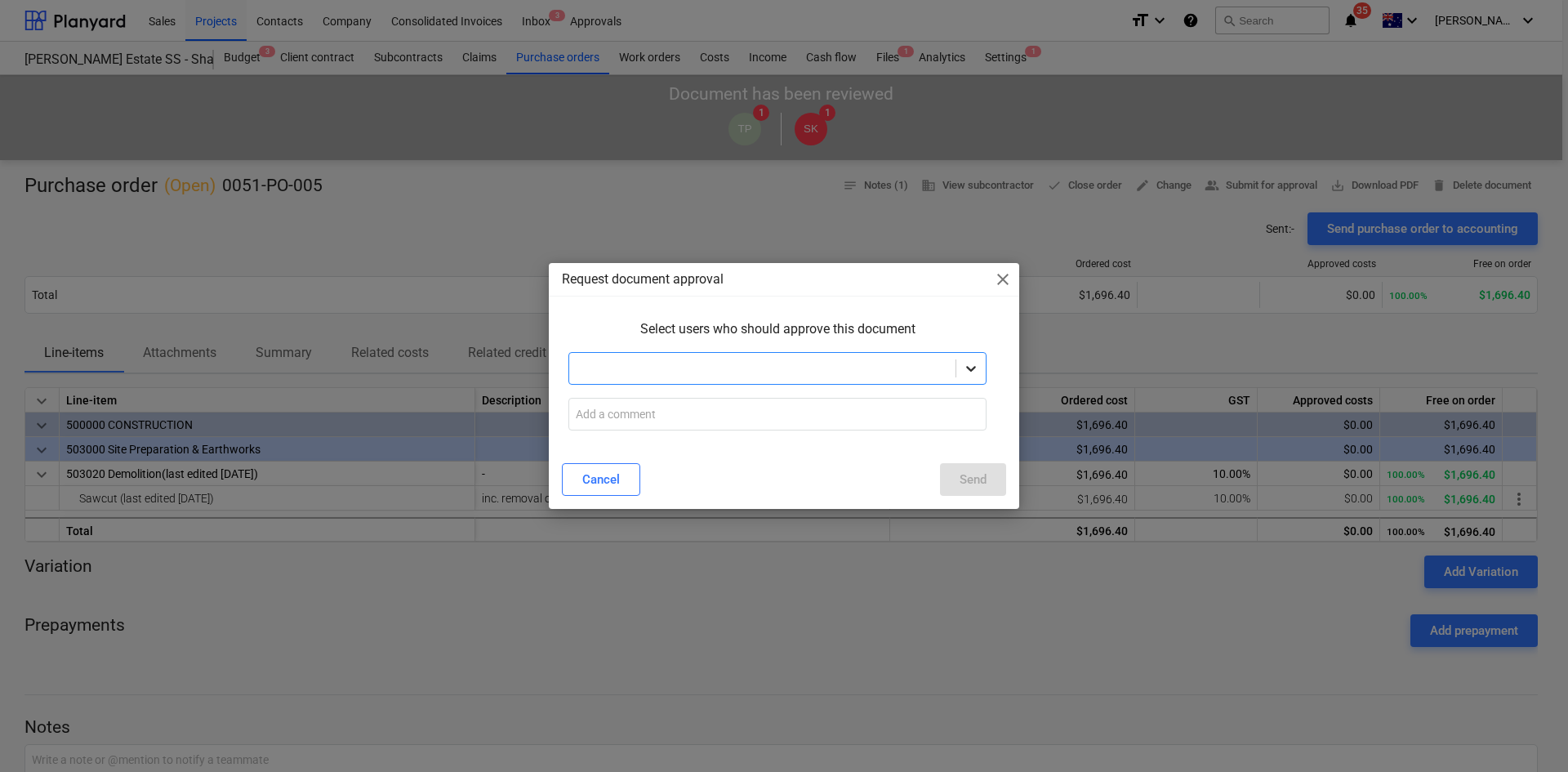
click at [966, 366] on icon at bounding box center [971, 368] width 17 height 17
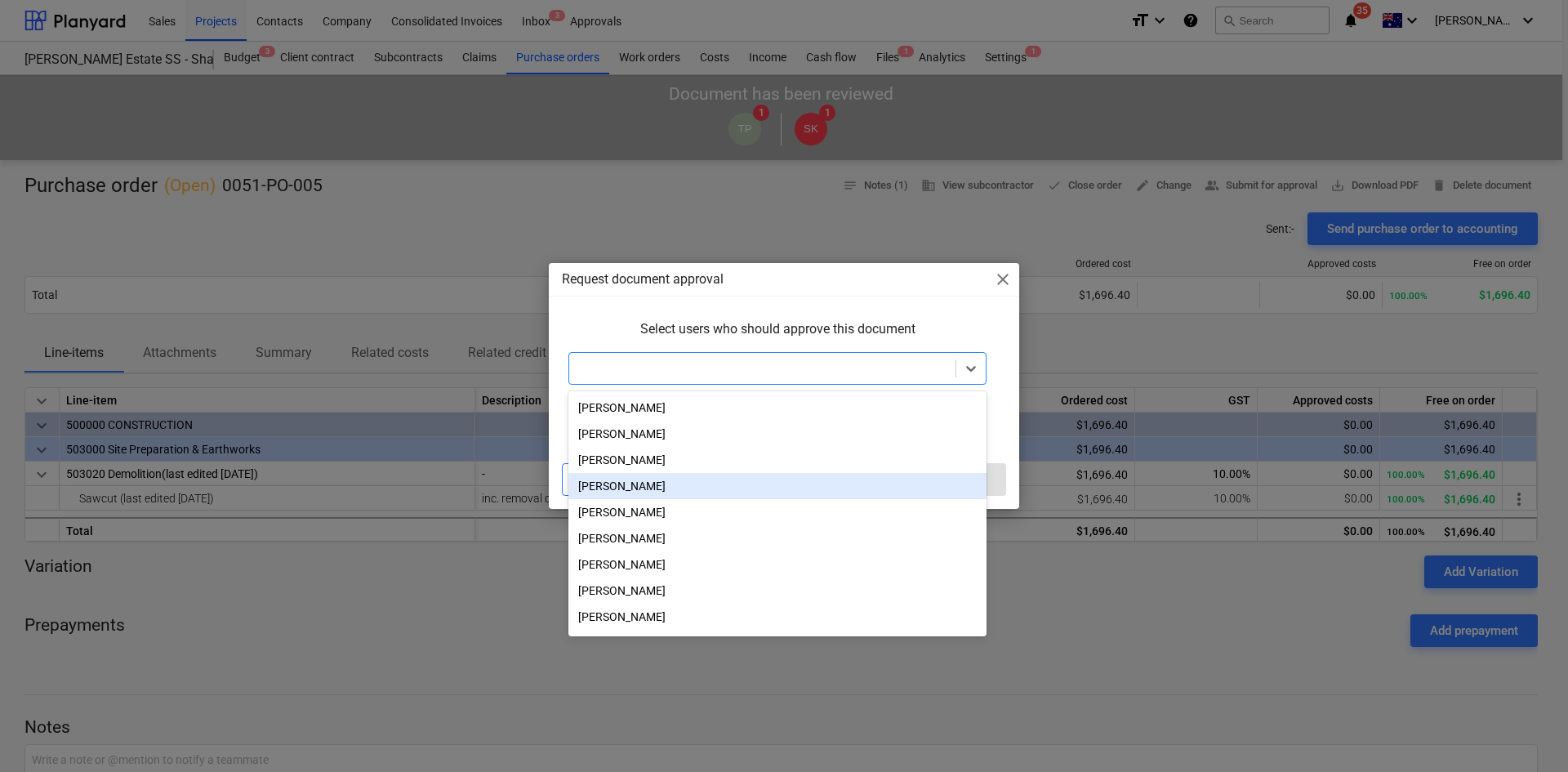
click at [625, 489] on div "[PERSON_NAME]" at bounding box center [777, 486] width 419 height 26
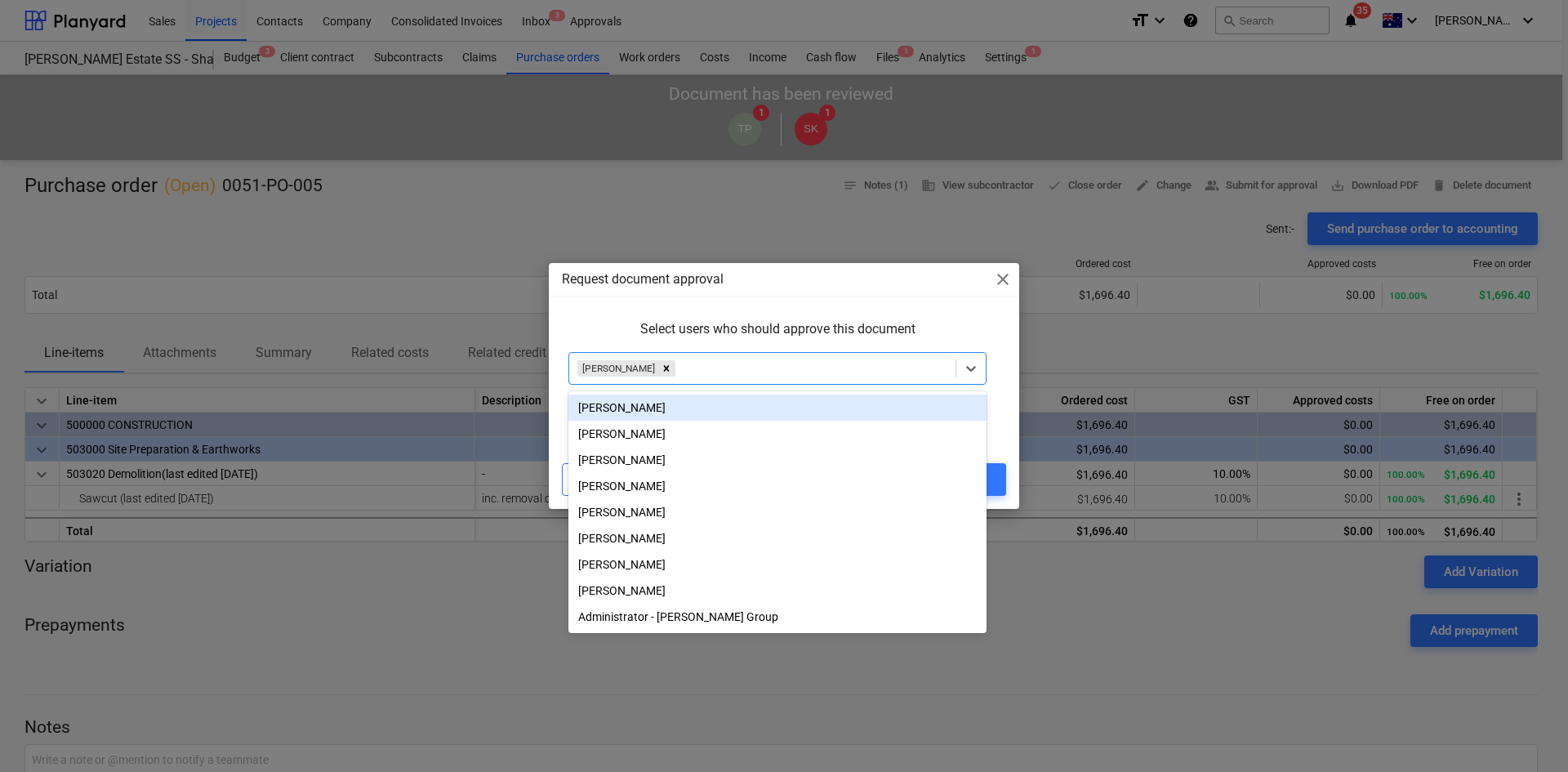
click at [599, 317] on div "Select users who should approve this document" at bounding box center [777, 329] width 432 height 33
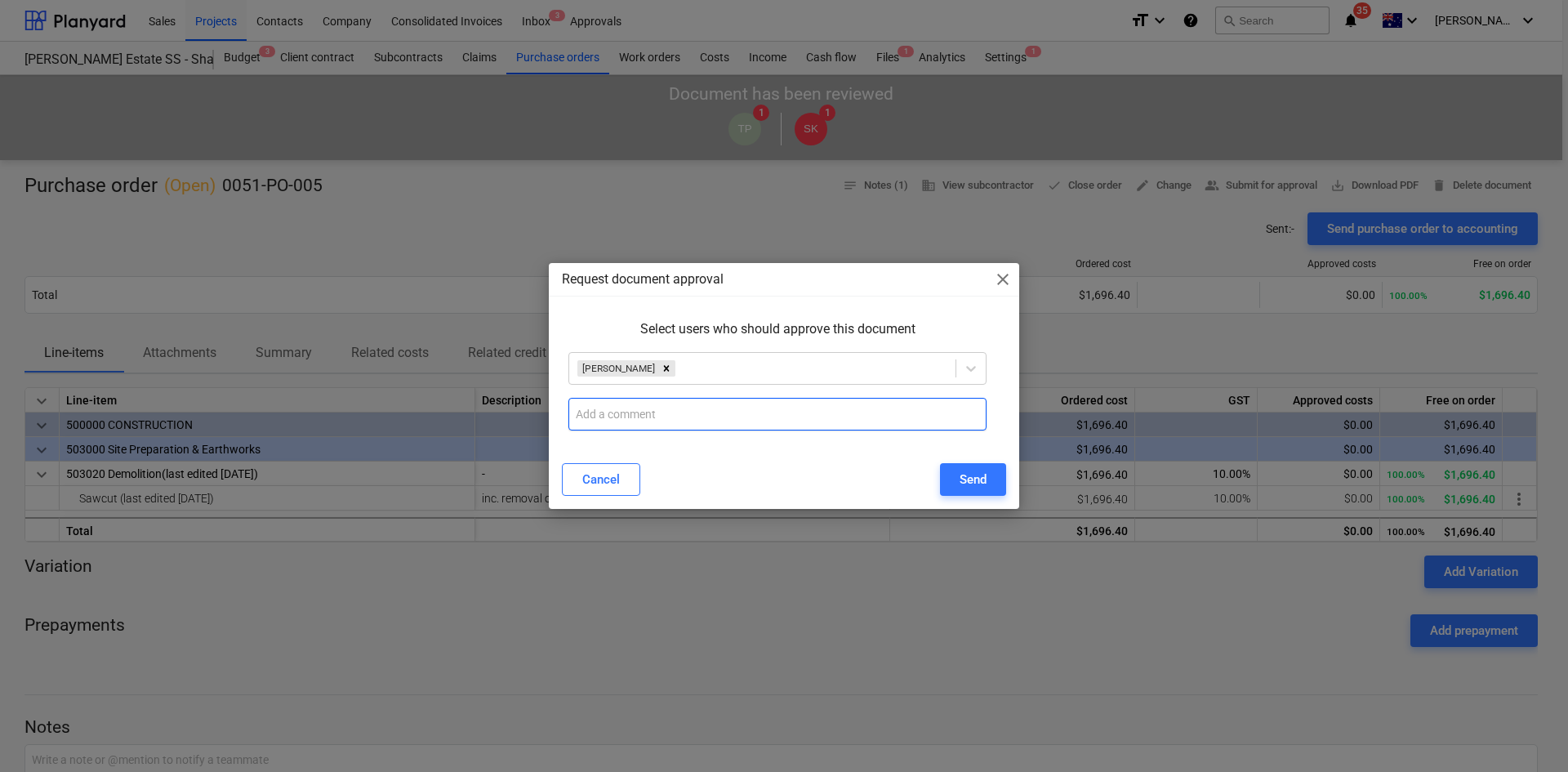
click at [710, 424] on input "text" at bounding box center [777, 414] width 419 height 33
type input "C"
type input "Price changed based off 4 footing, confirmed with Titan"
click at [976, 476] on div "Send" at bounding box center [973, 479] width 27 height 21
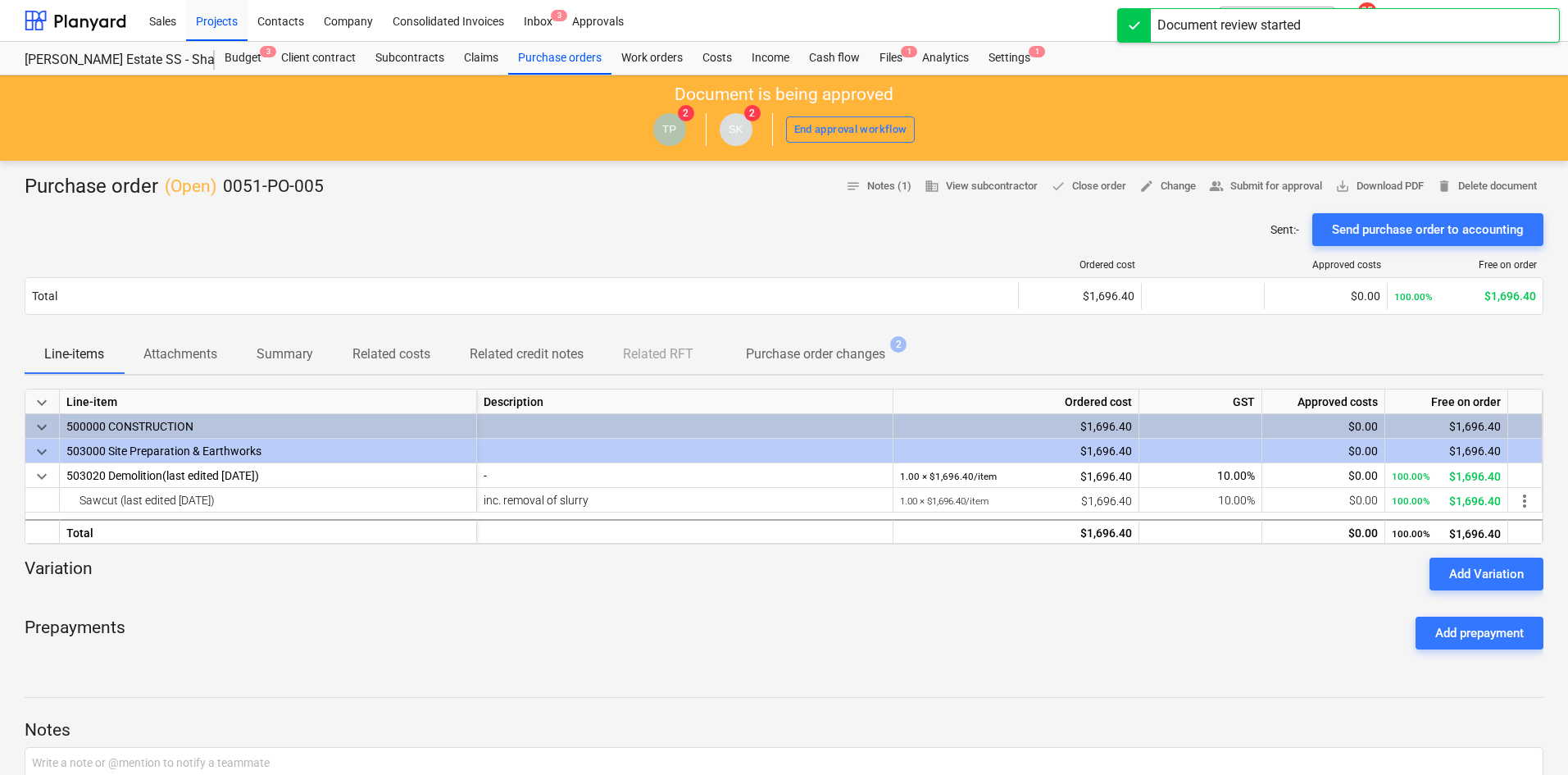
click at [661, 213] on div "Sent : - Send purchase order to accounting" at bounding box center [784, 229] width 1519 height 33
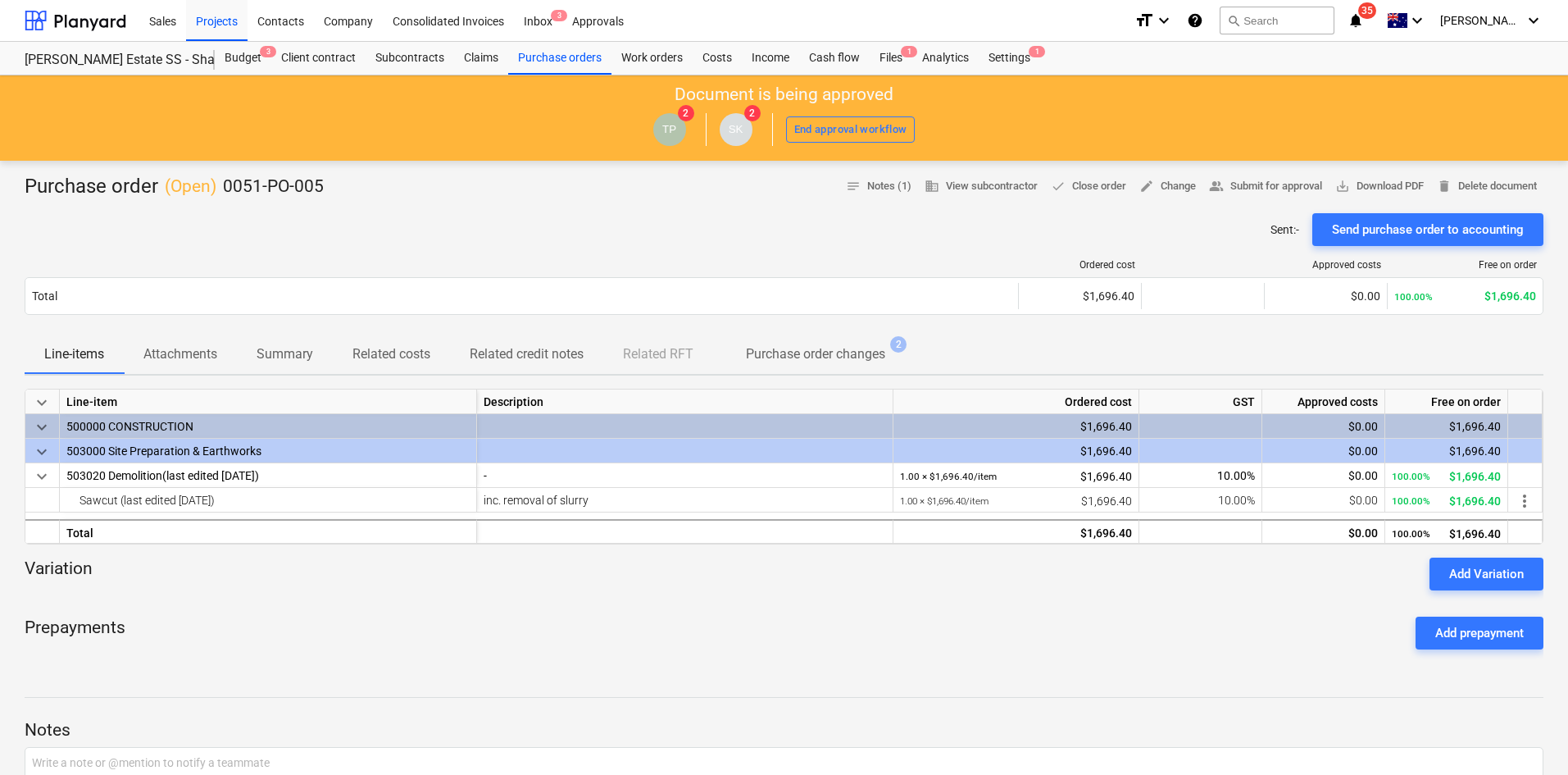
click at [1364, 23] on icon "notifications" at bounding box center [1356, 20] width 17 height 20
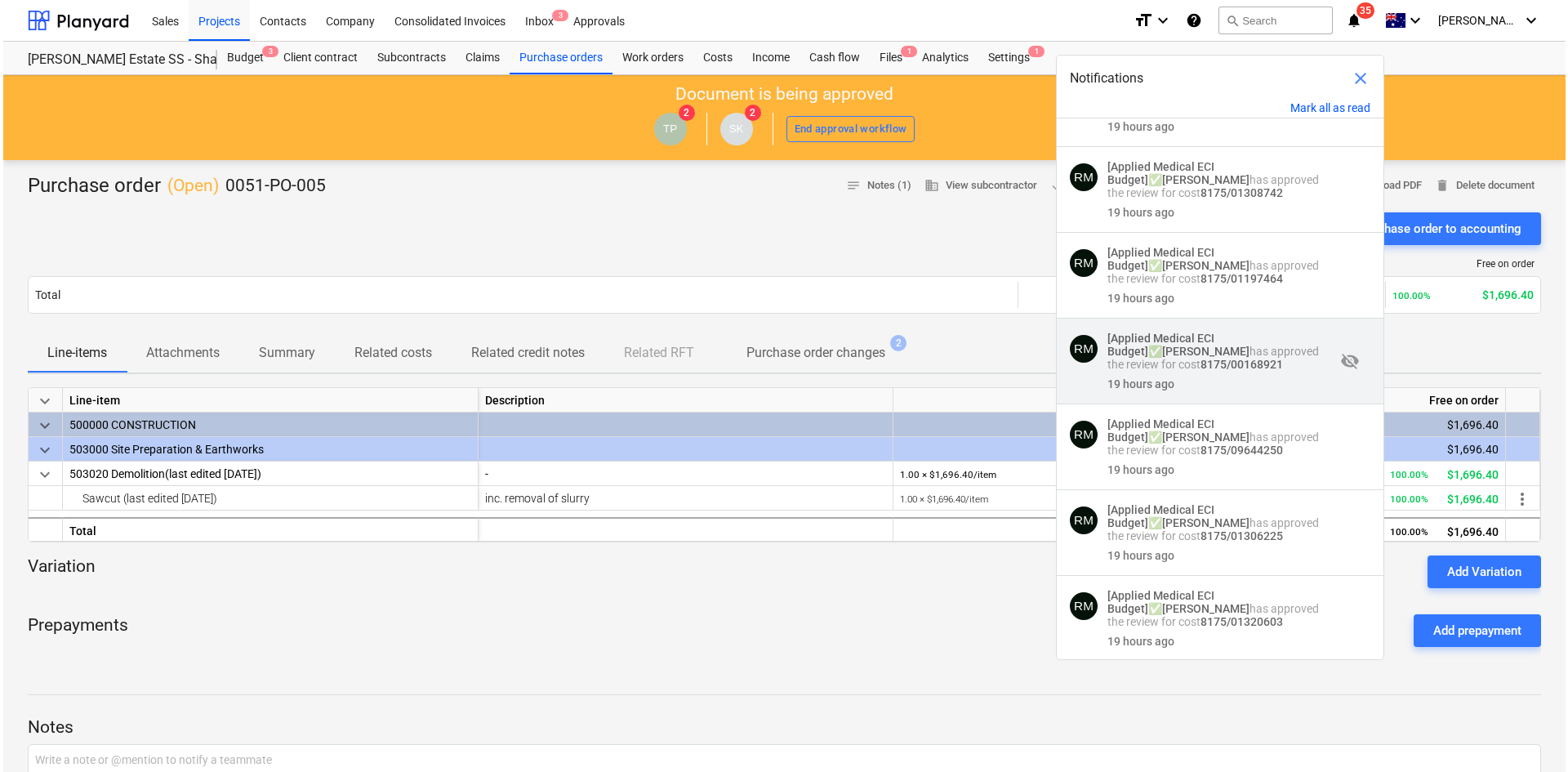
scroll to position [980, 0]
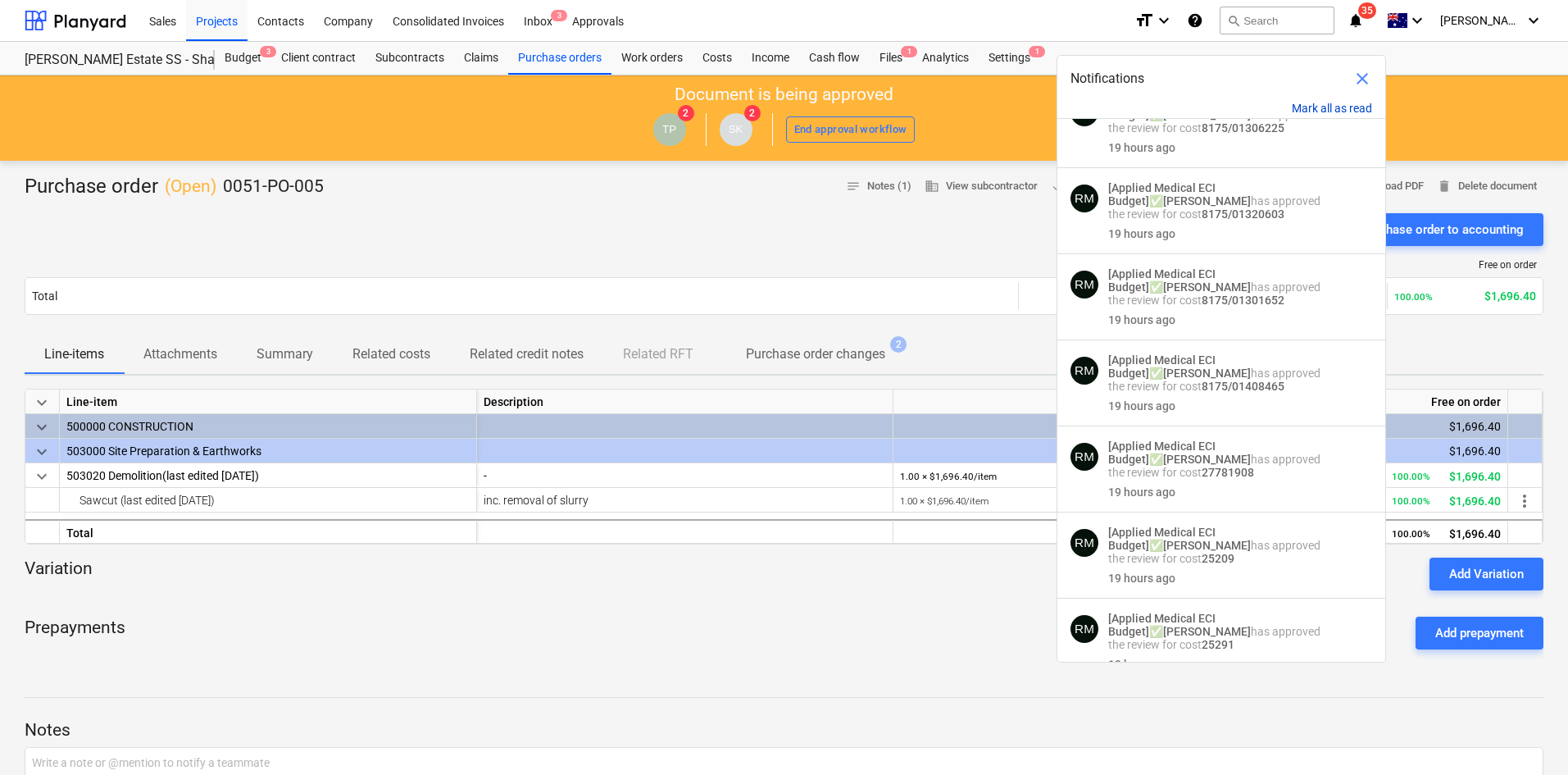
click at [1319, 108] on button "Mark all as read" at bounding box center [1332, 109] width 80 height 13
click at [1365, 74] on span "close" at bounding box center [1362, 79] width 20 height 20
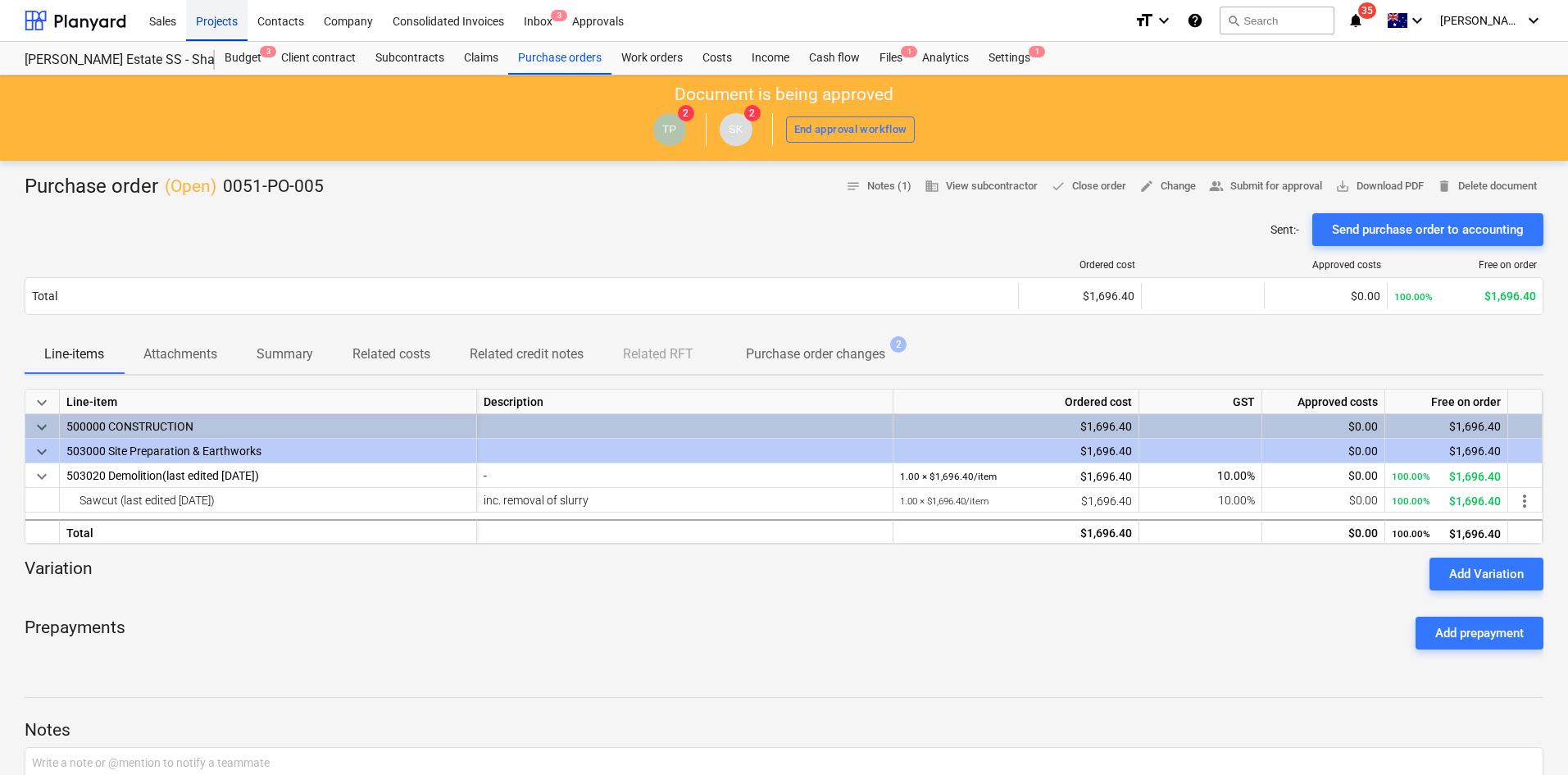
click at [210, 16] on div "Projects" at bounding box center [217, 20] width 62 height 42
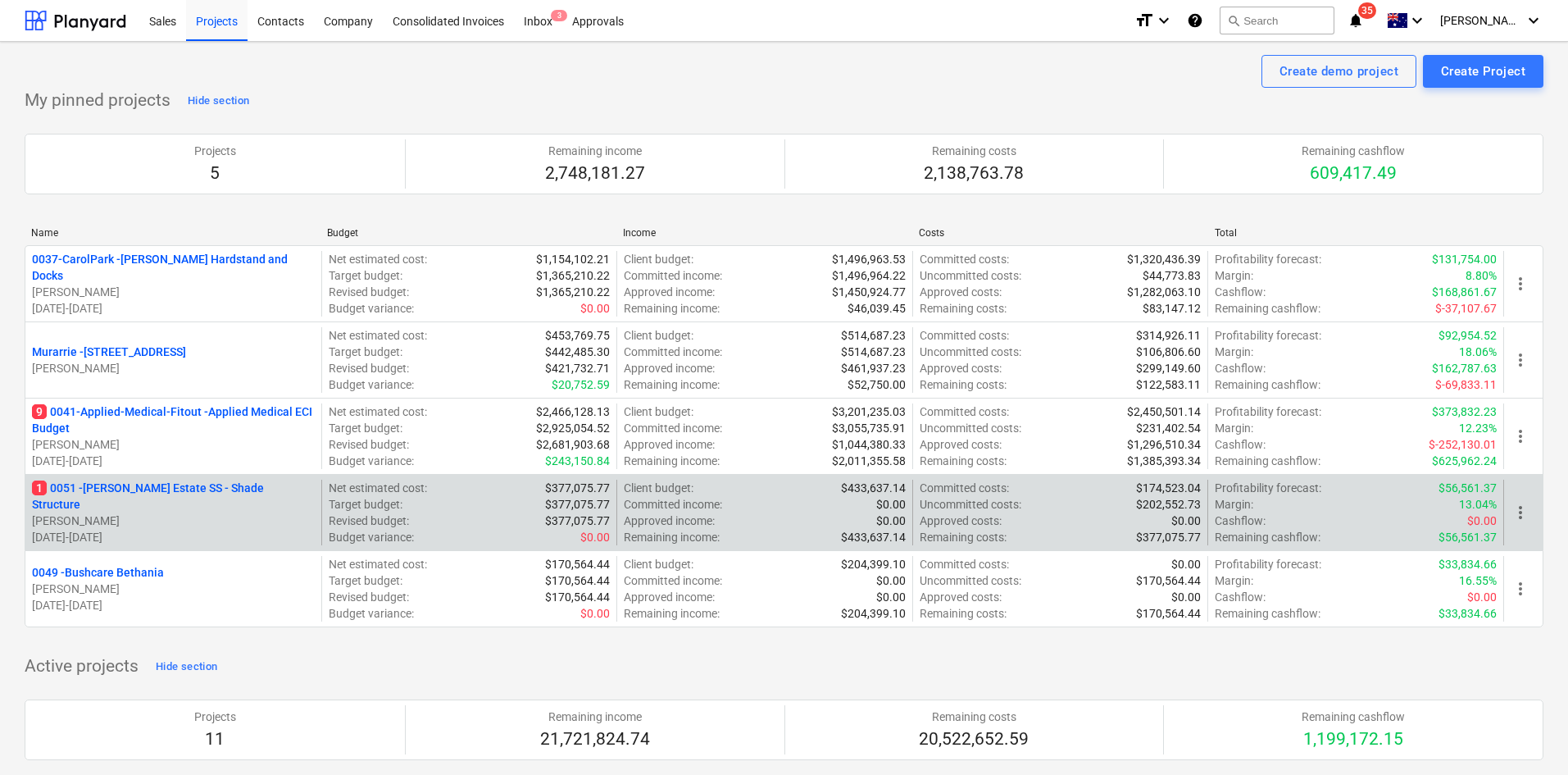
click at [144, 494] on p "1 0051 - Patrick Estate SS - Shade Structure" at bounding box center [173, 496] width 283 height 33
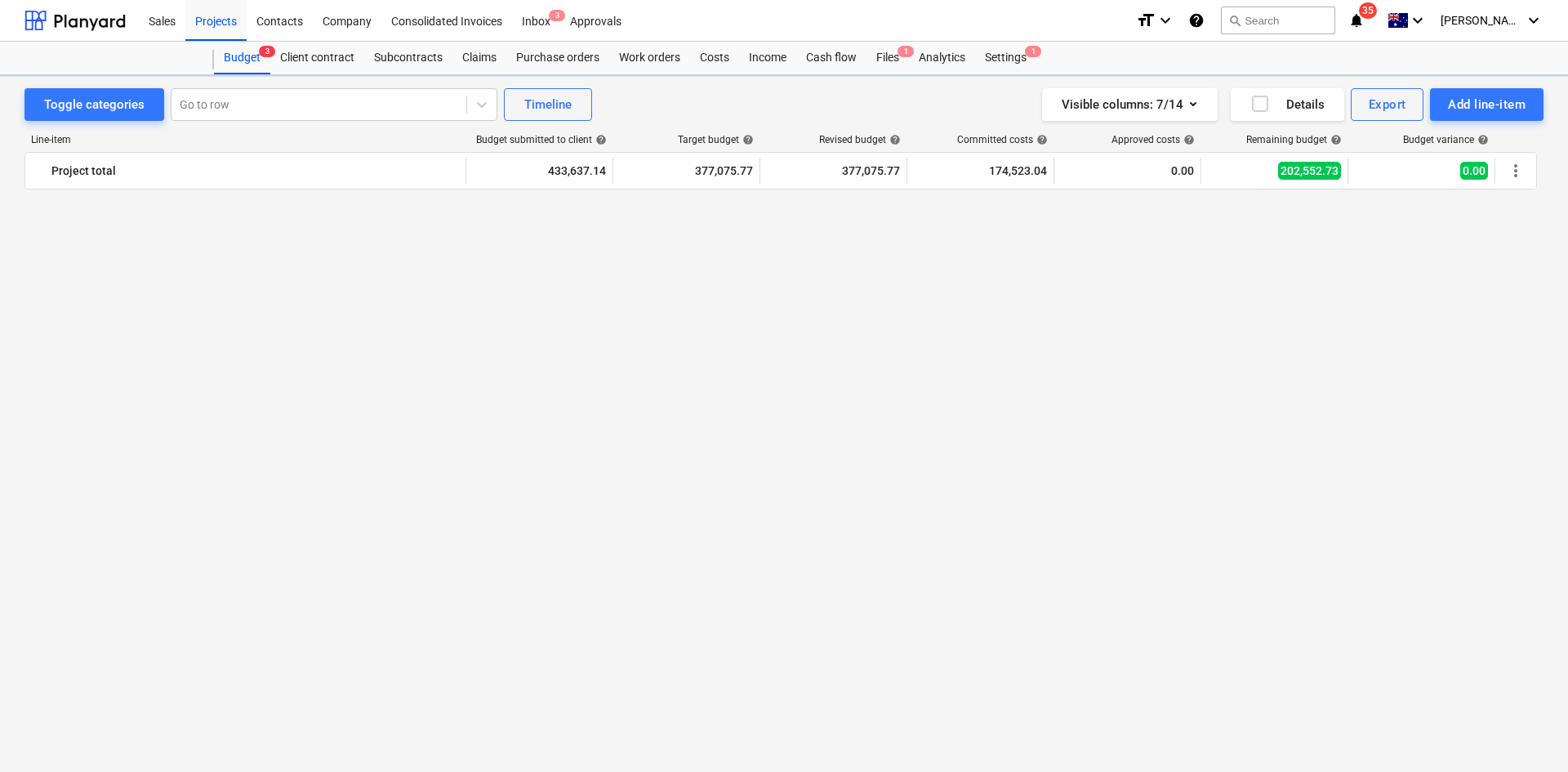
scroll to position [2966, 0]
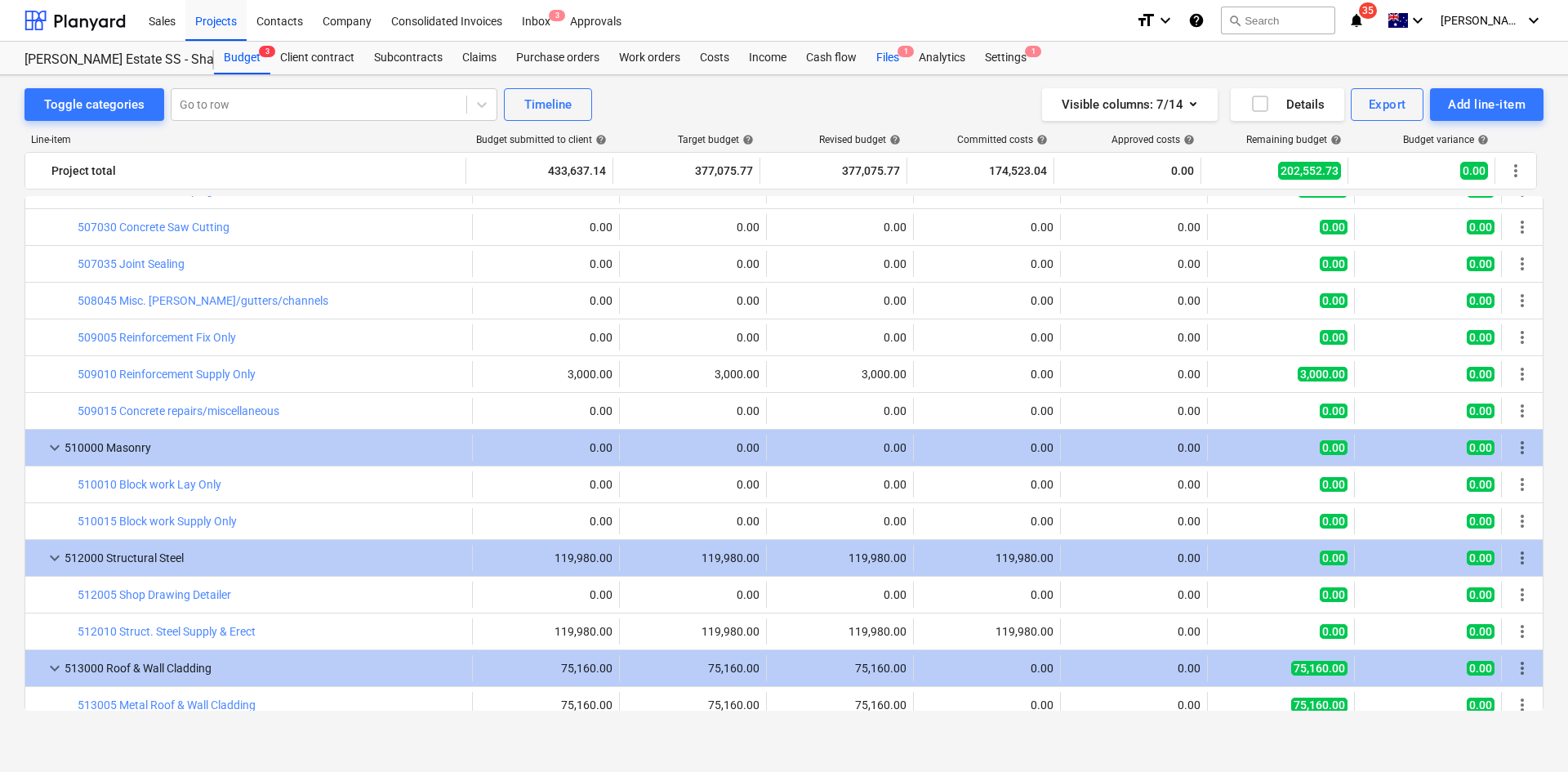
click at [900, 53] on span "1" at bounding box center [906, 51] width 17 height 11
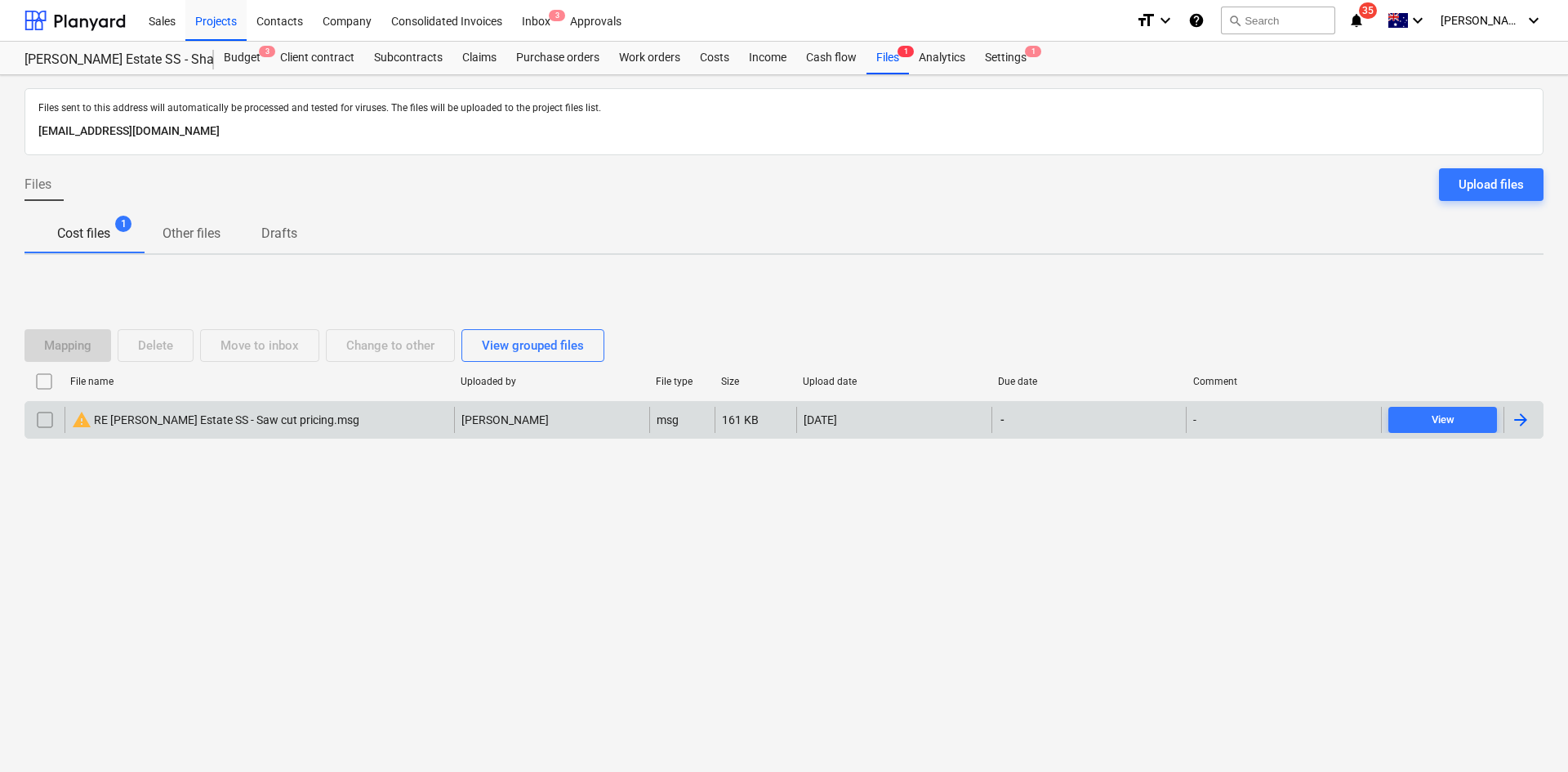
click at [339, 426] on div "warning RE Patrick Estate SS - Saw cut pricing.msg" at bounding box center [259, 420] width 390 height 26
click at [46, 420] on input "checkbox" at bounding box center [45, 420] width 26 height 26
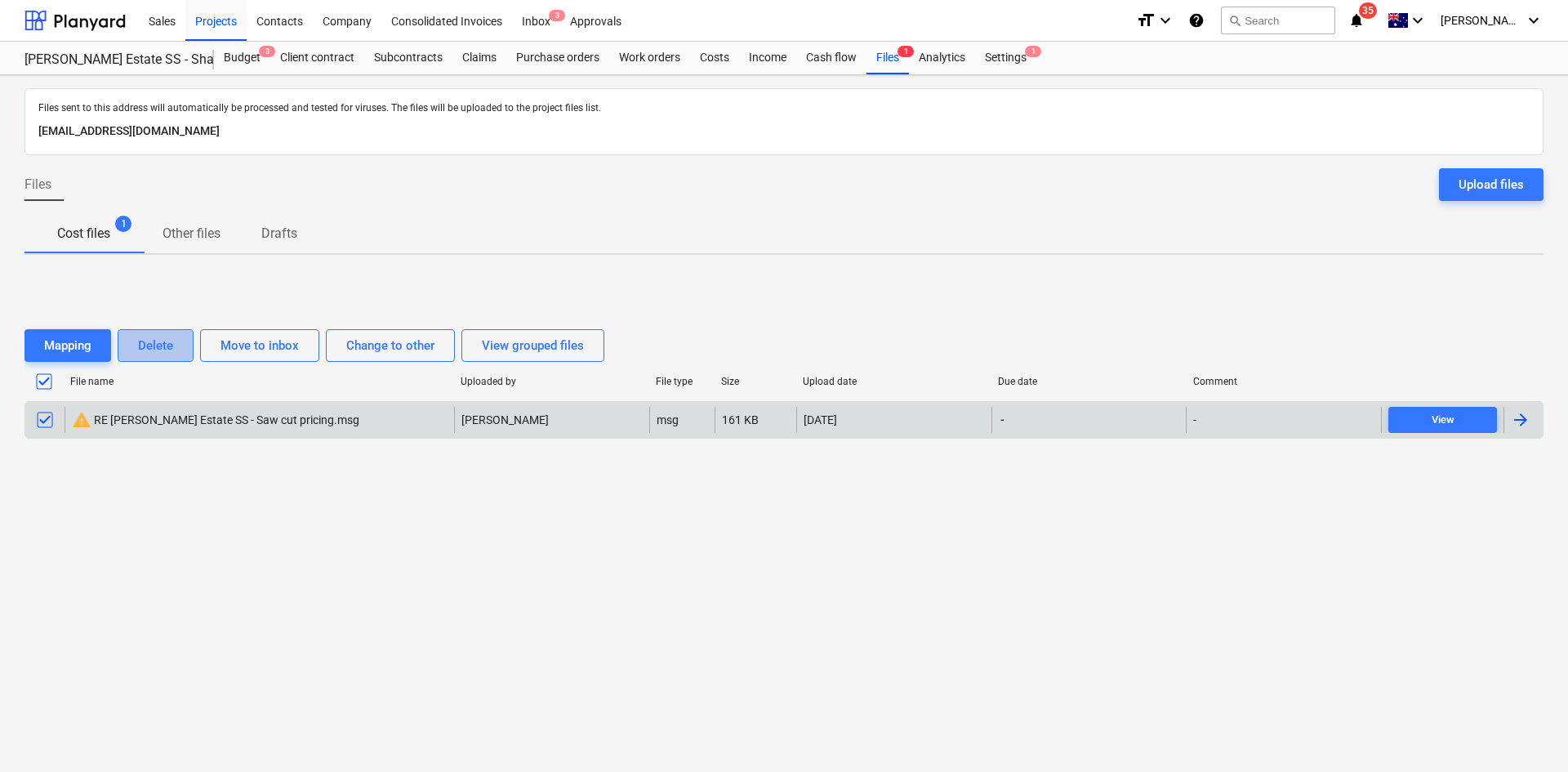
click at [157, 342] on div "Delete" at bounding box center [156, 345] width 35 height 21
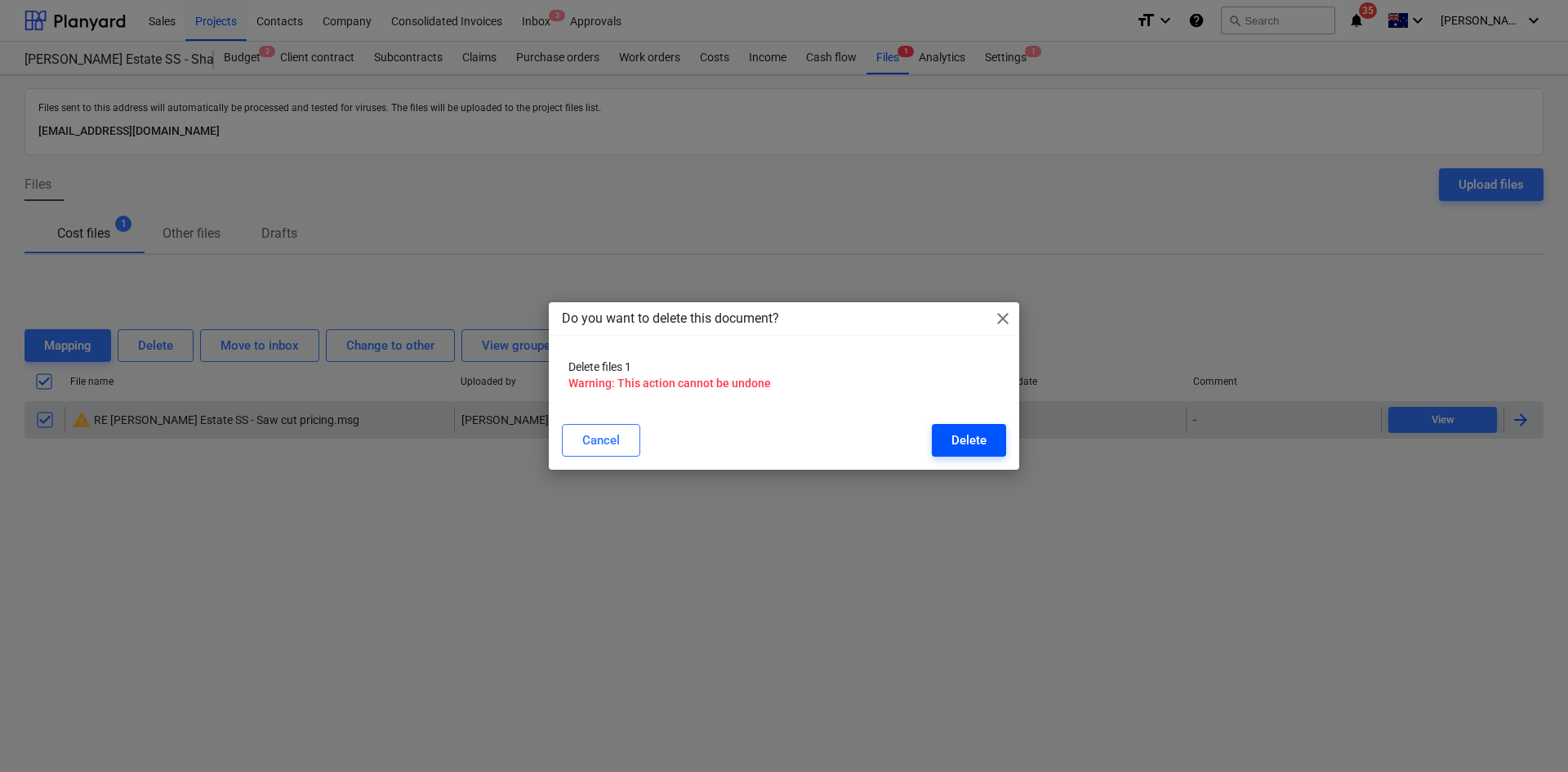
click at [970, 438] on div "Delete" at bounding box center [970, 440] width 35 height 21
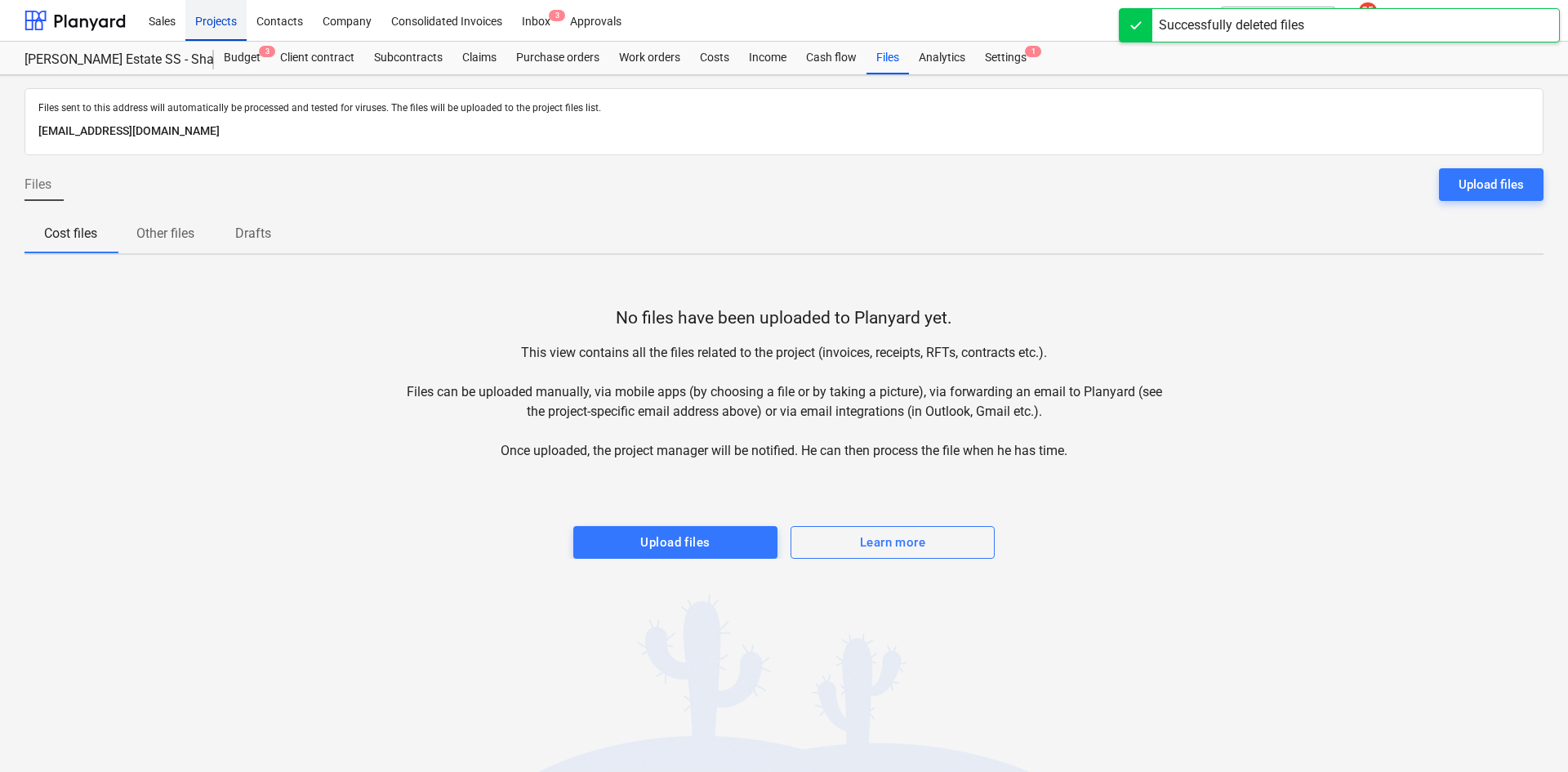
click at [220, 16] on div "Projects" at bounding box center [216, 20] width 62 height 42
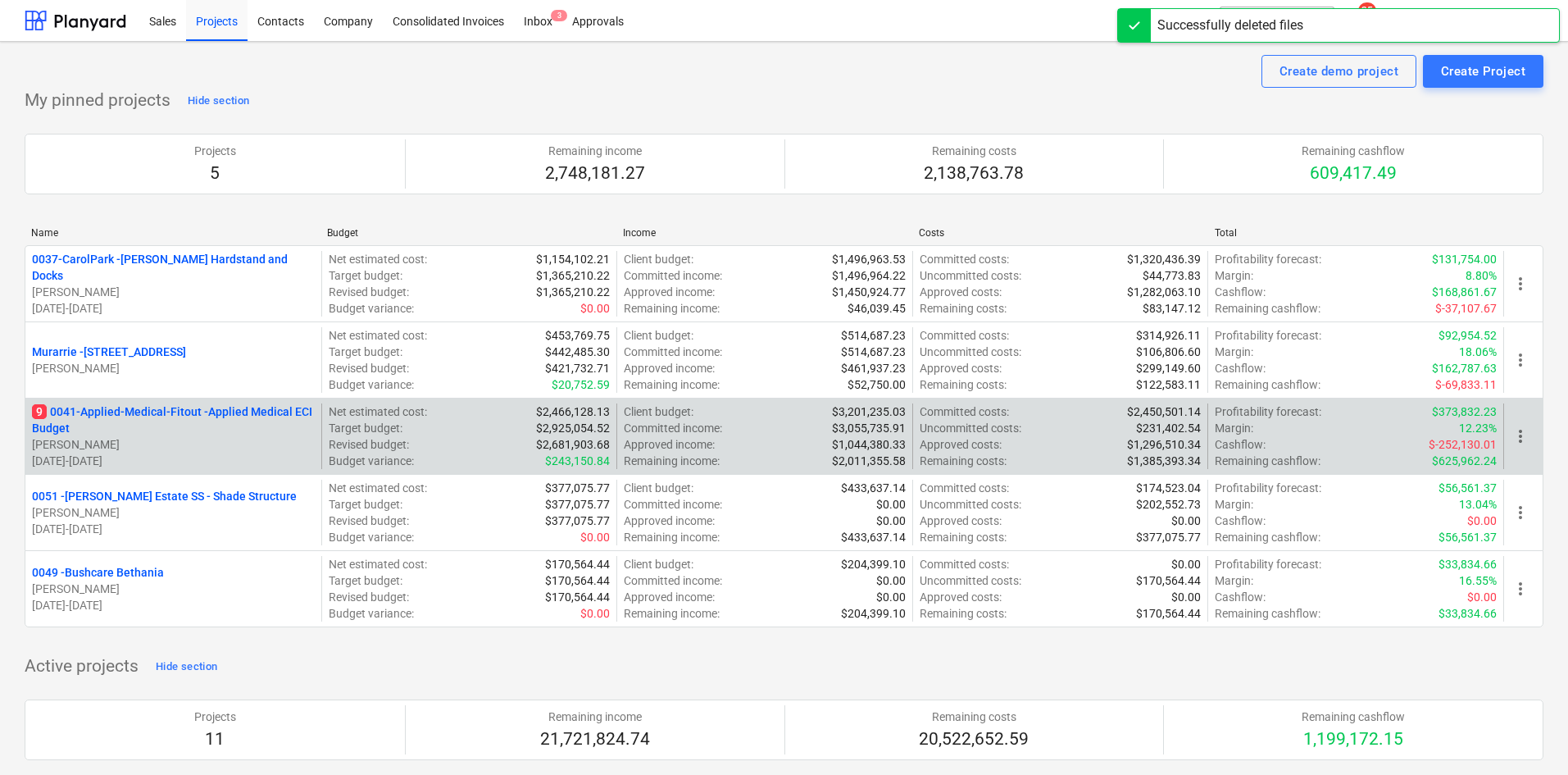
click at [151, 404] on p "9 0041-Applied-Medical-Fitout - Applied Medical ECI Budget" at bounding box center [173, 419] width 283 height 33
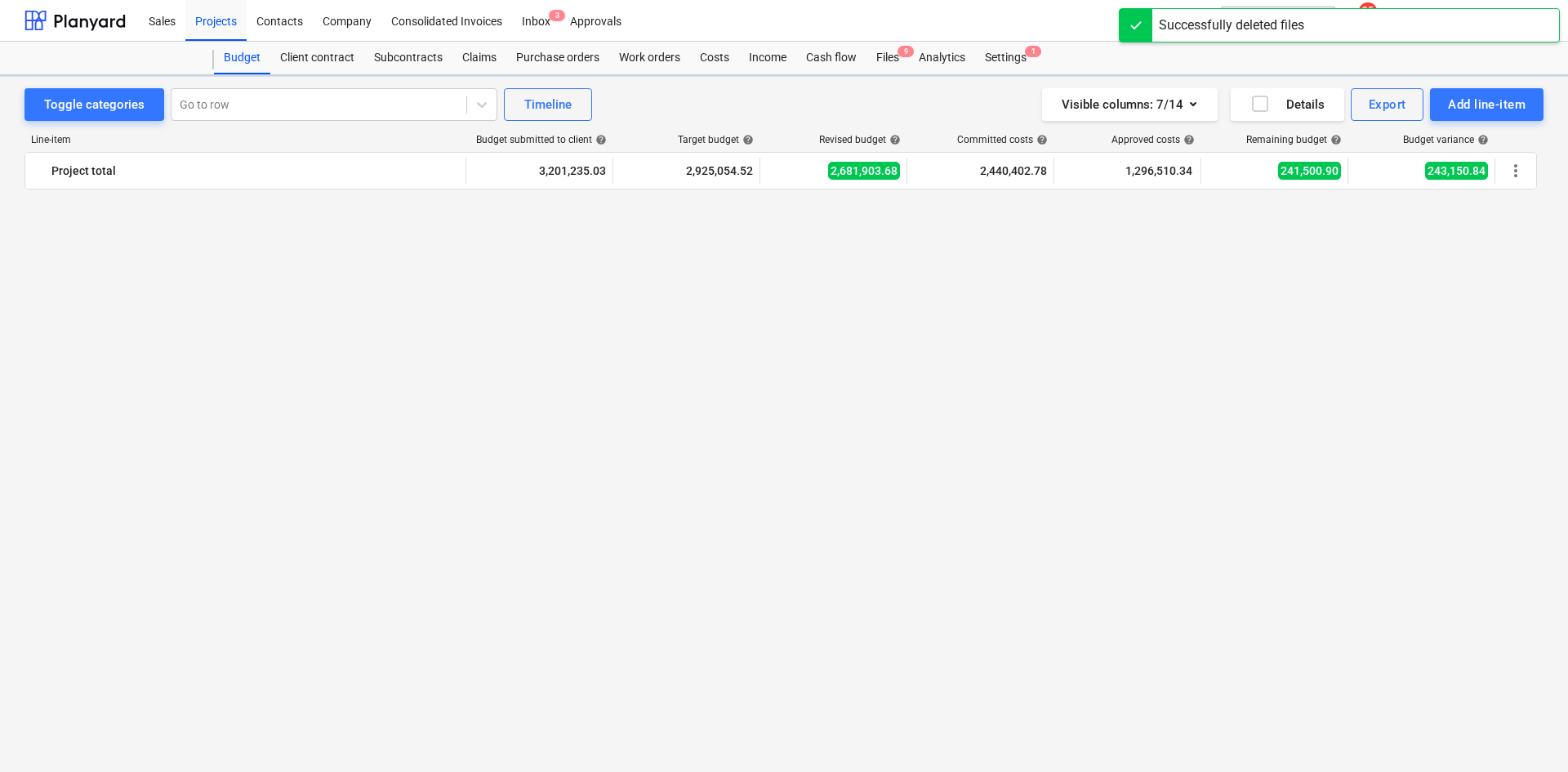
scroll to position [2966, 0]
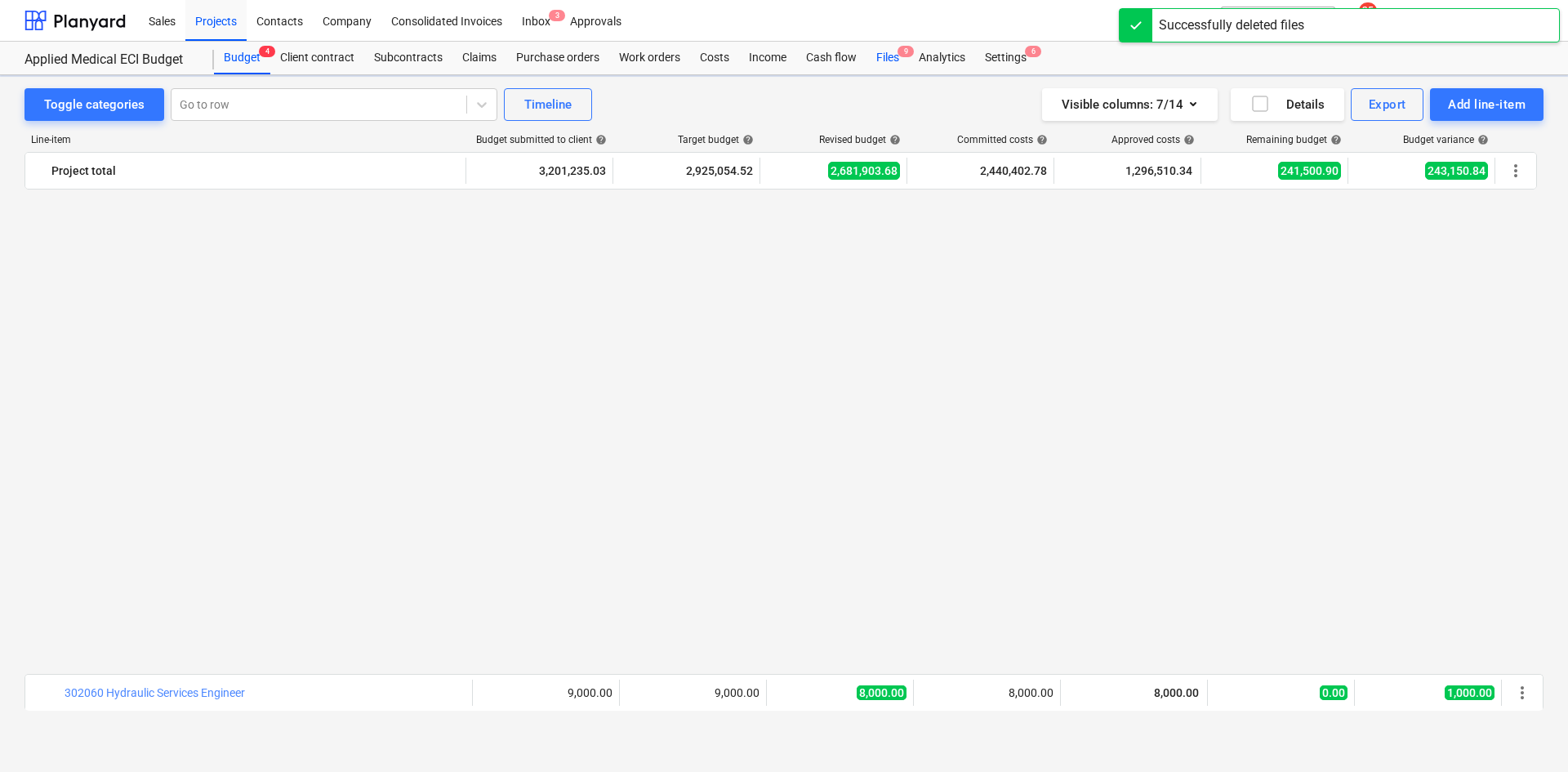
click at [881, 61] on div "Files 9" at bounding box center [888, 58] width 43 height 33
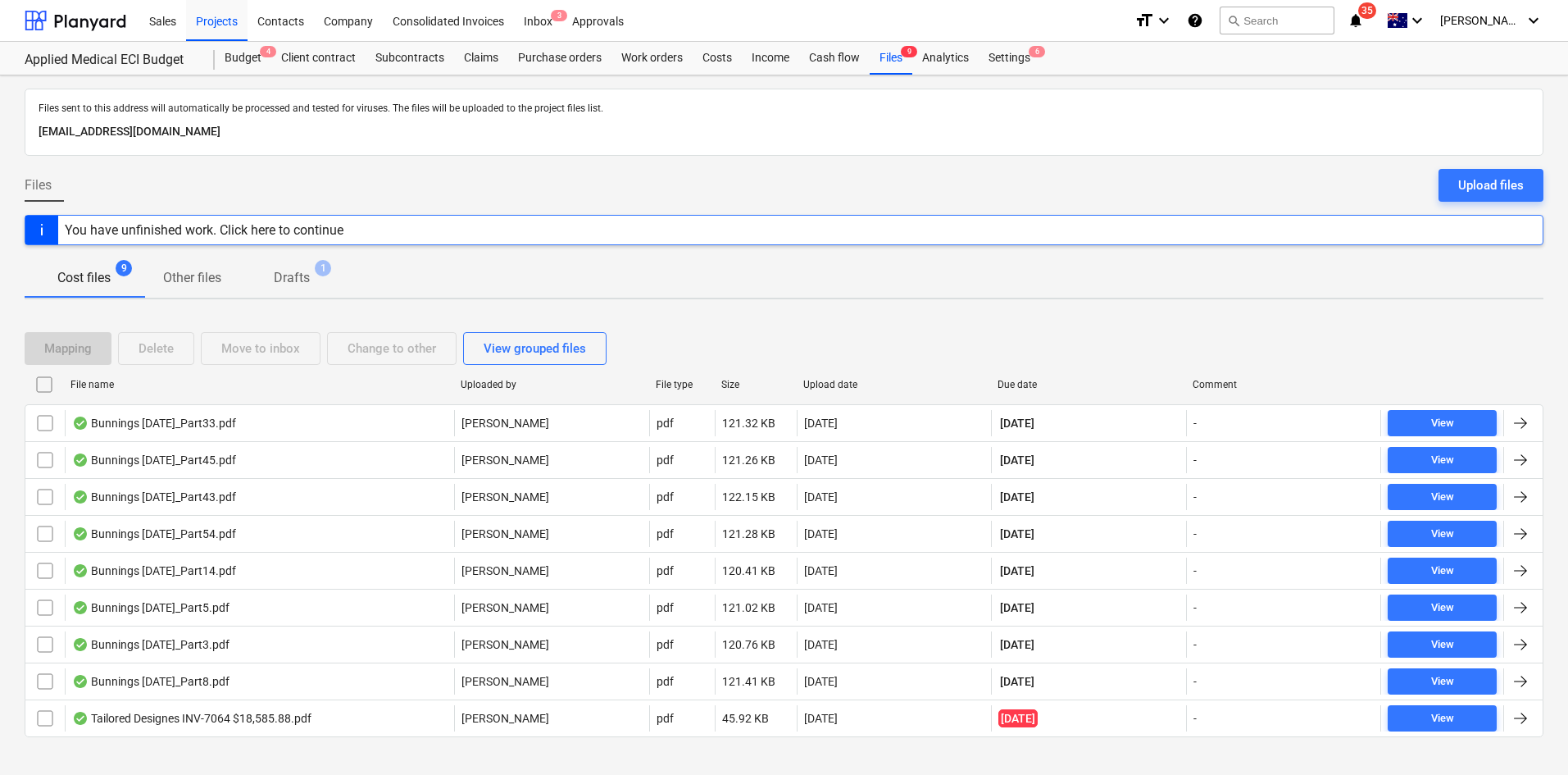
click at [1036, 381] on div "Due date" at bounding box center [1088, 385] width 182 height 11
checkbox input "false"
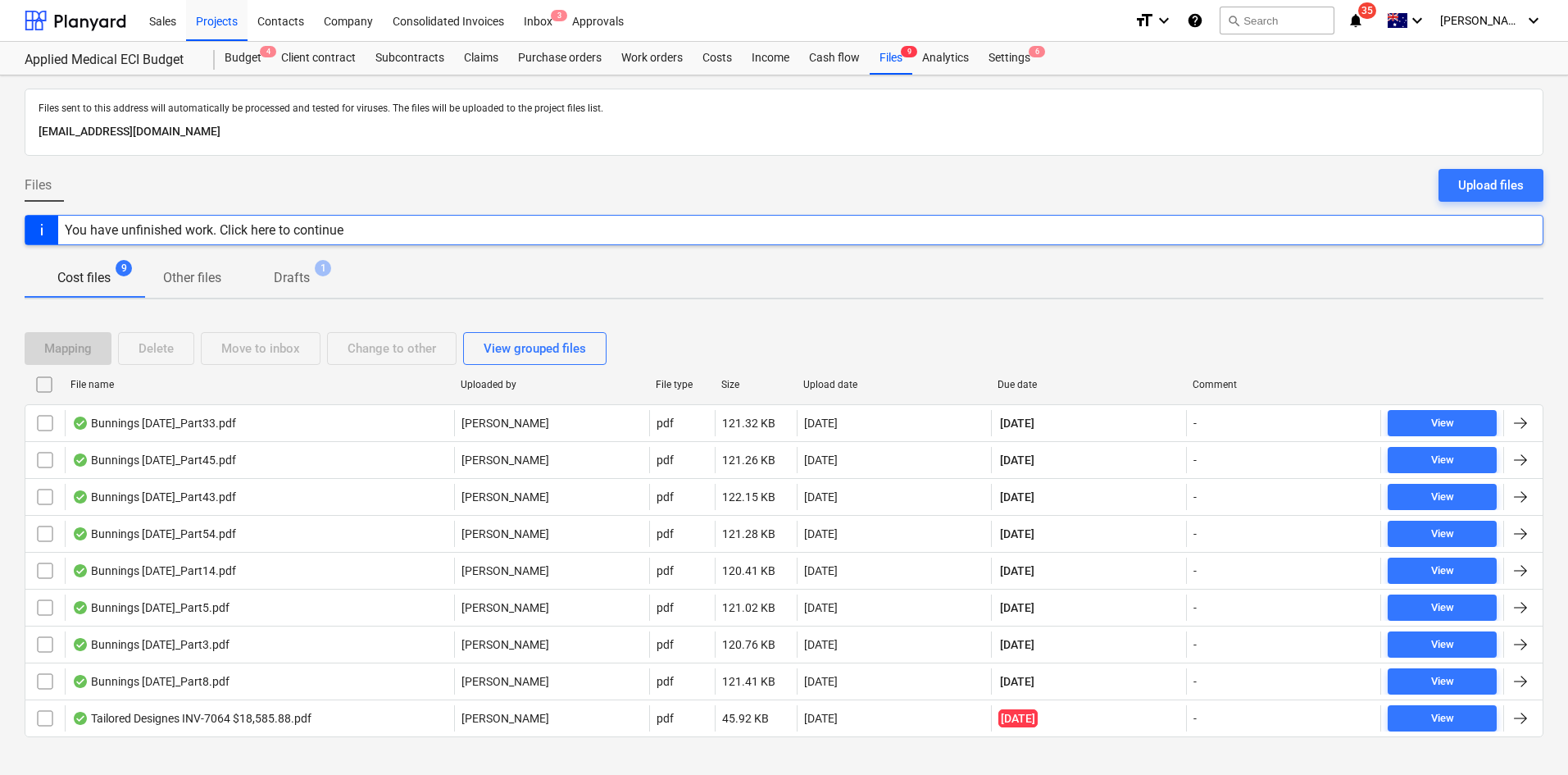
checkbox input "false"
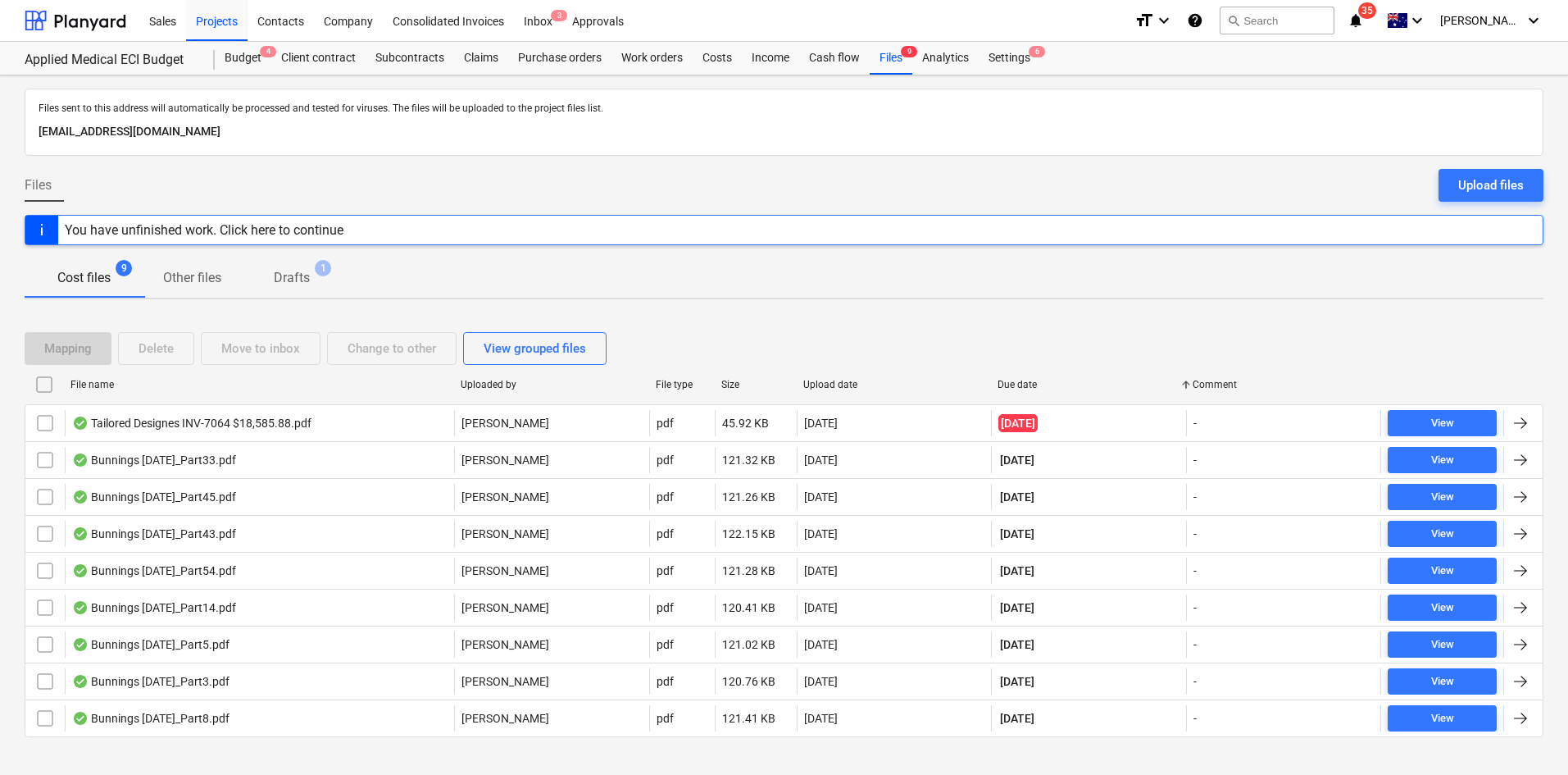
click at [1041, 316] on div "Mapping Delete Move to inbox Change to other View grouped files File name Uploa…" at bounding box center [784, 541] width 1519 height 458
click at [544, 61] on div "Purchase orders" at bounding box center [559, 58] width 103 height 33
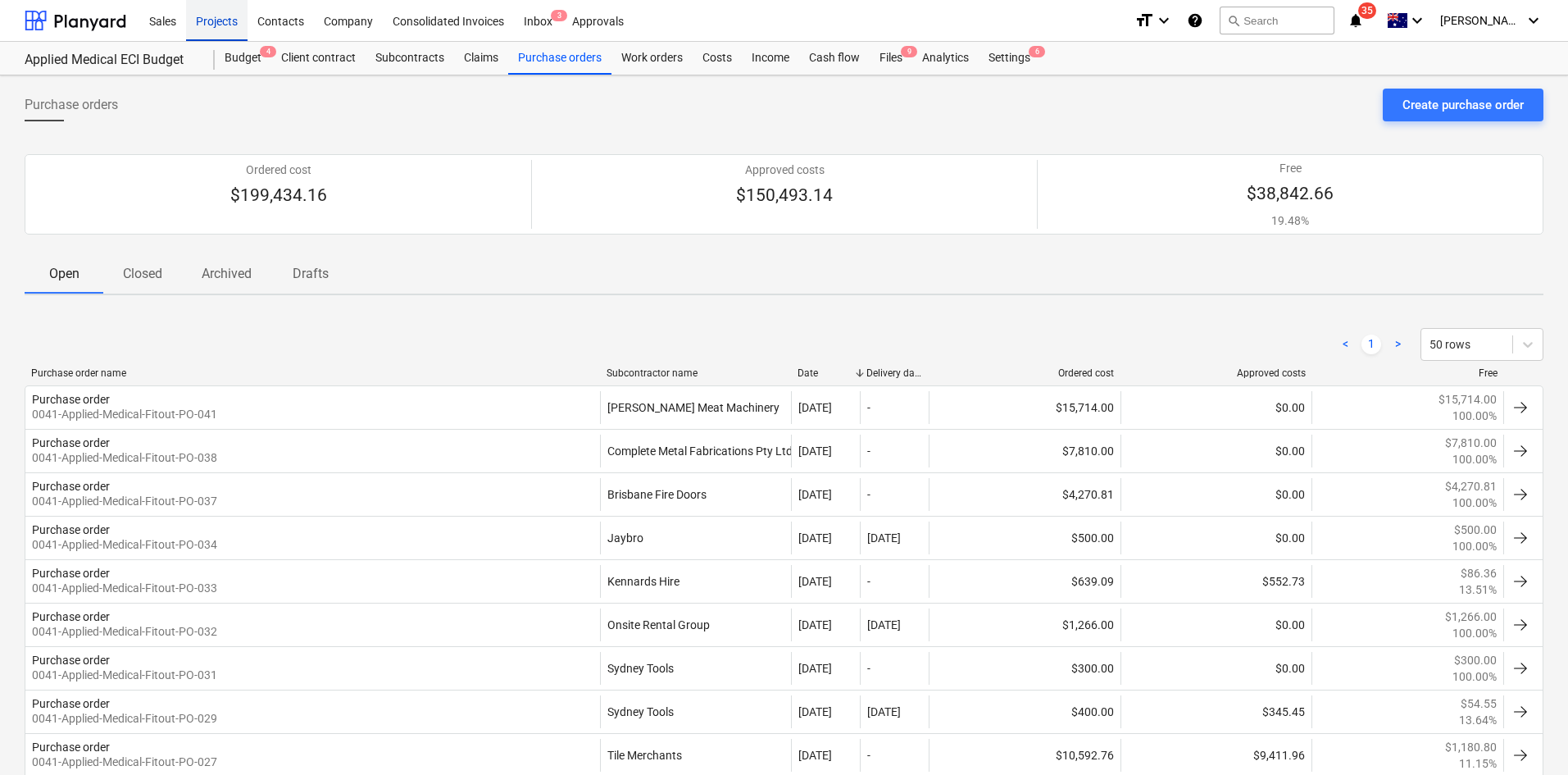
click at [247, 30] on div "Projects" at bounding box center [217, 20] width 62 height 42
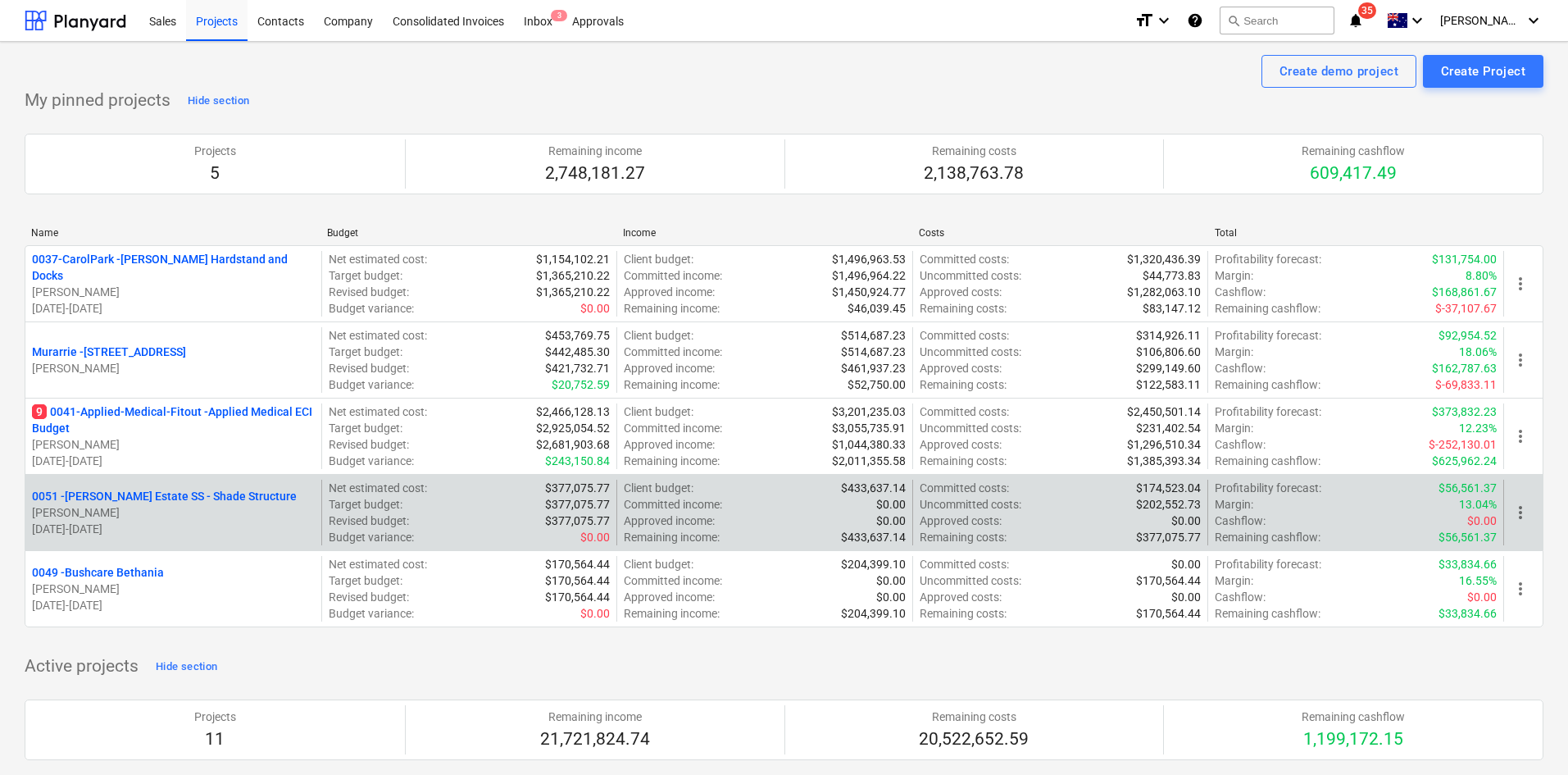
click at [116, 503] on p "0051 - Patrick Estate SS - Shade Structure" at bounding box center [164, 496] width 265 height 17
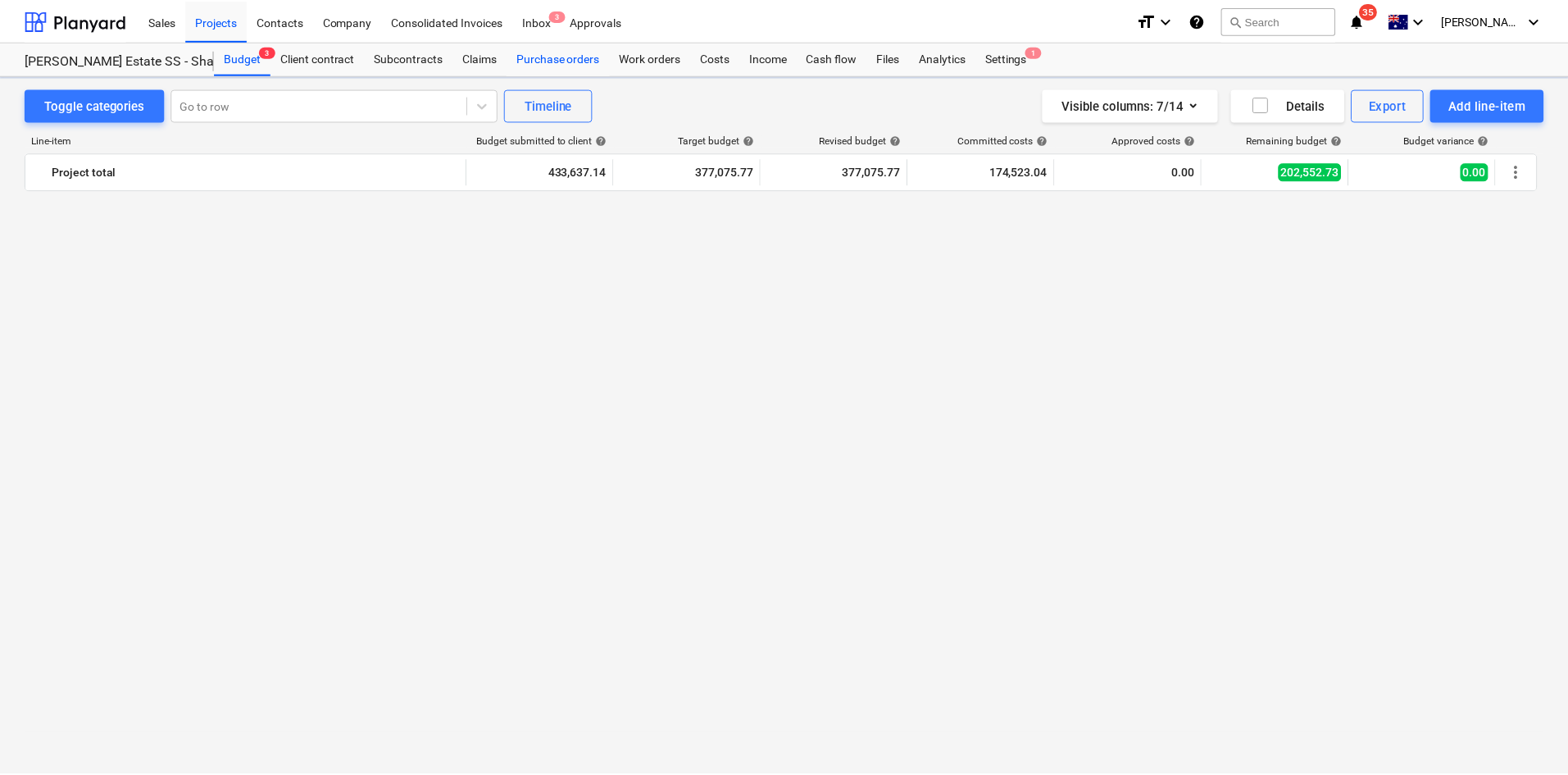
scroll to position [2977, 0]
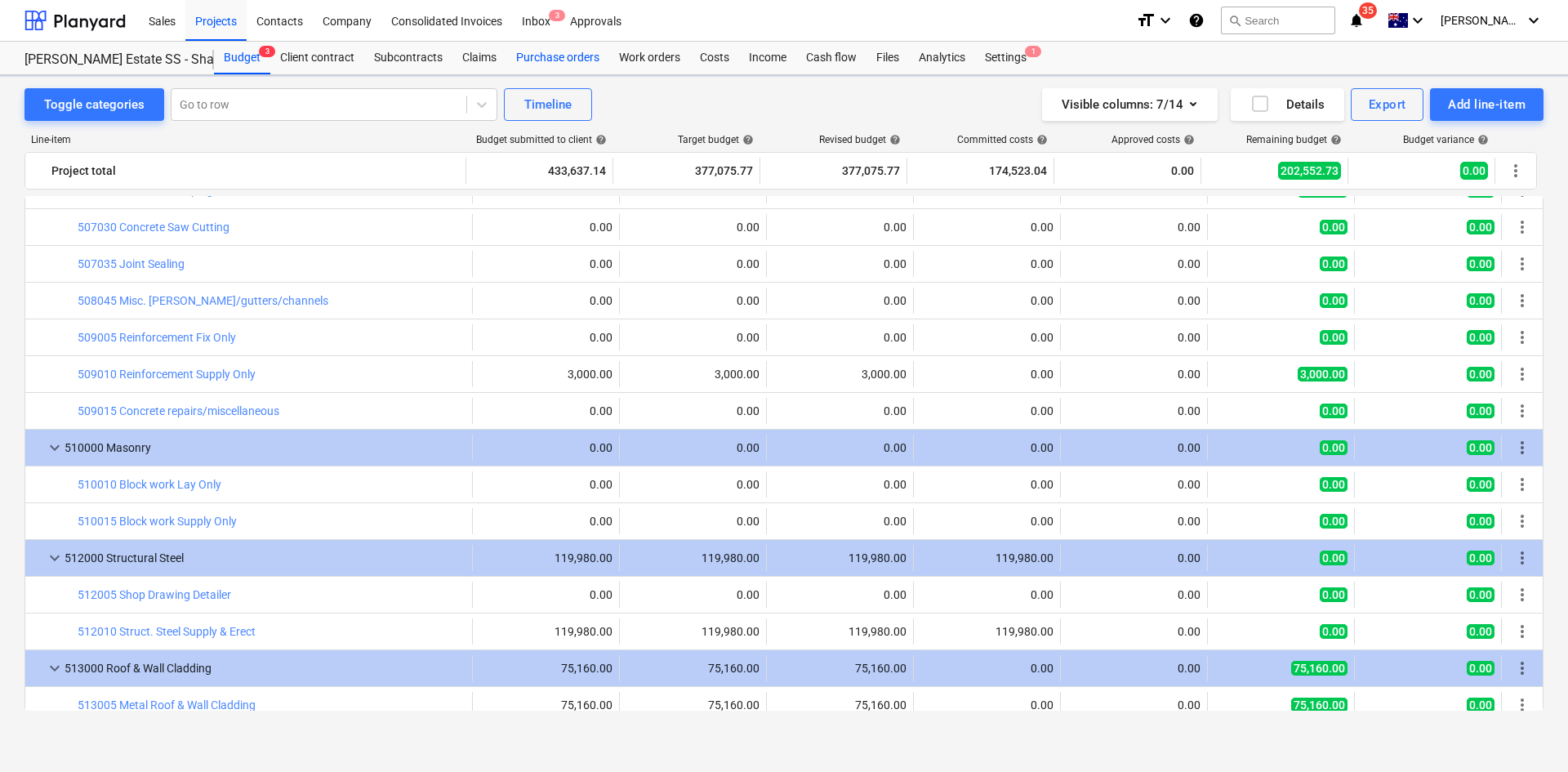
click at [600, 54] on div "Purchase orders" at bounding box center [557, 58] width 103 height 33
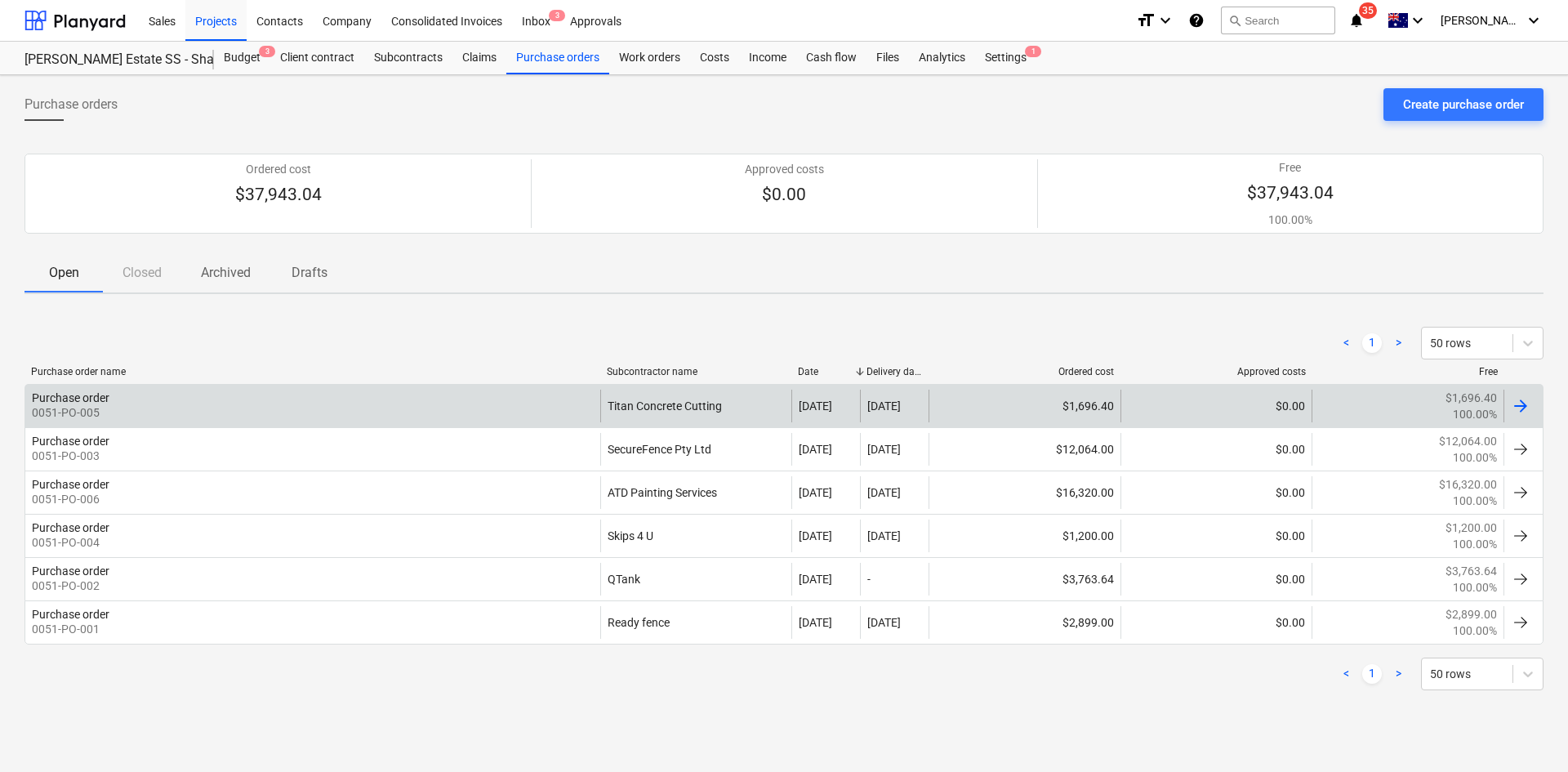
click at [572, 393] on div "Purchase order 0051-PO-005" at bounding box center [312, 406] width 575 height 33
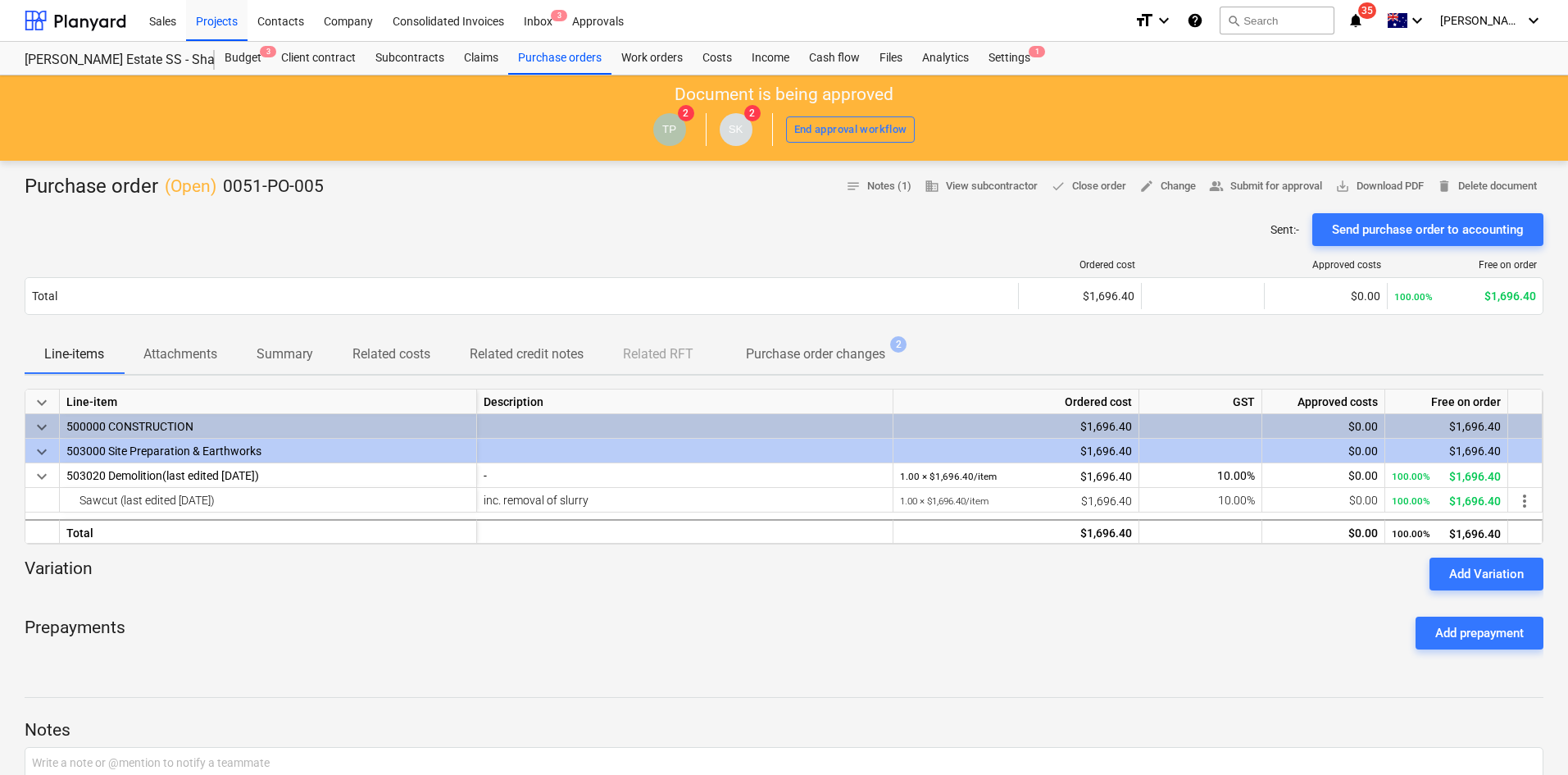
click at [823, 353] on p "Purchase order changes" at bounding box center [815, 354] width 139 height 20
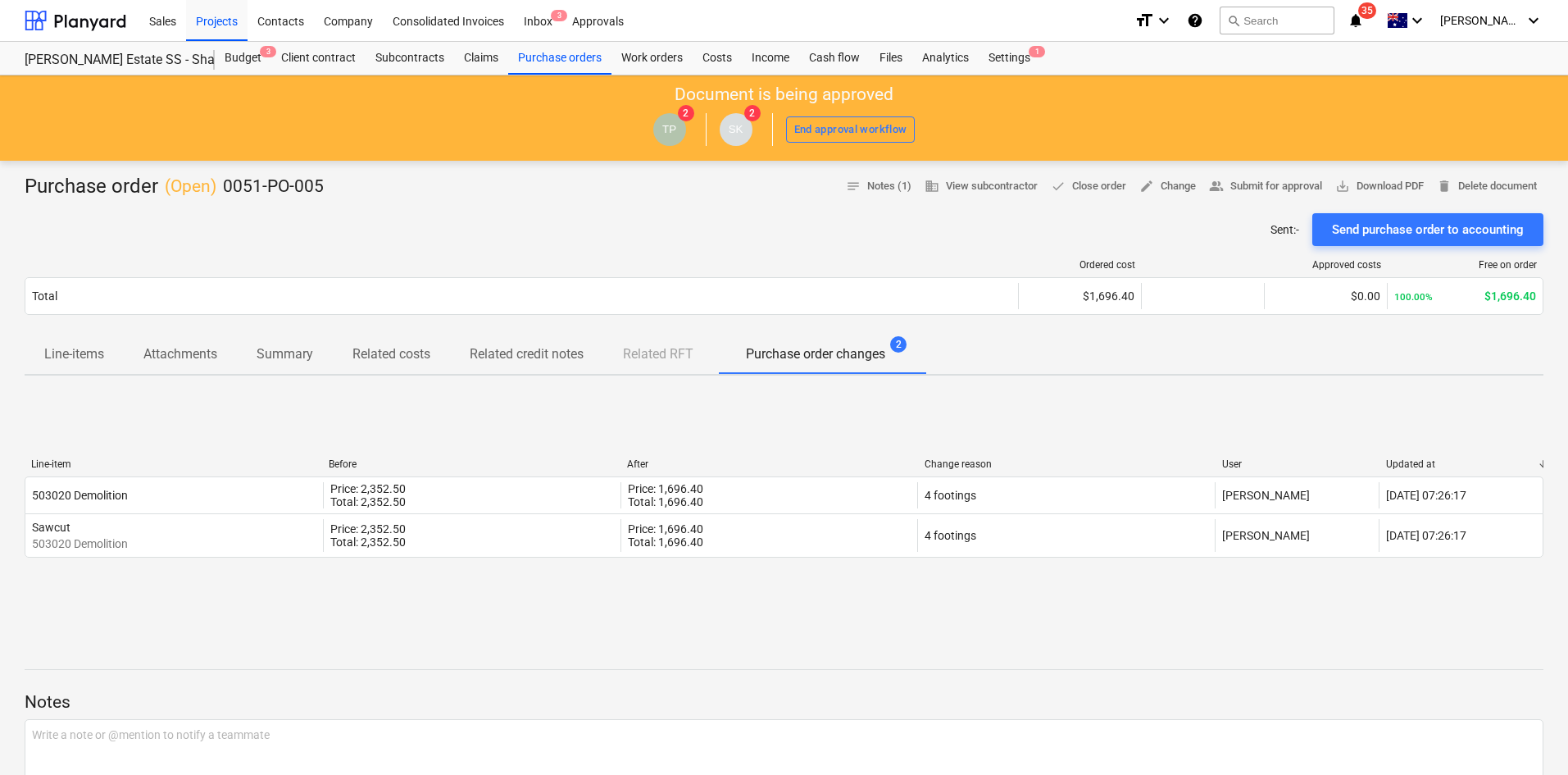
click at [88, 358] on p "Line-items" at bounding box center [74, 354] width 60 height 20
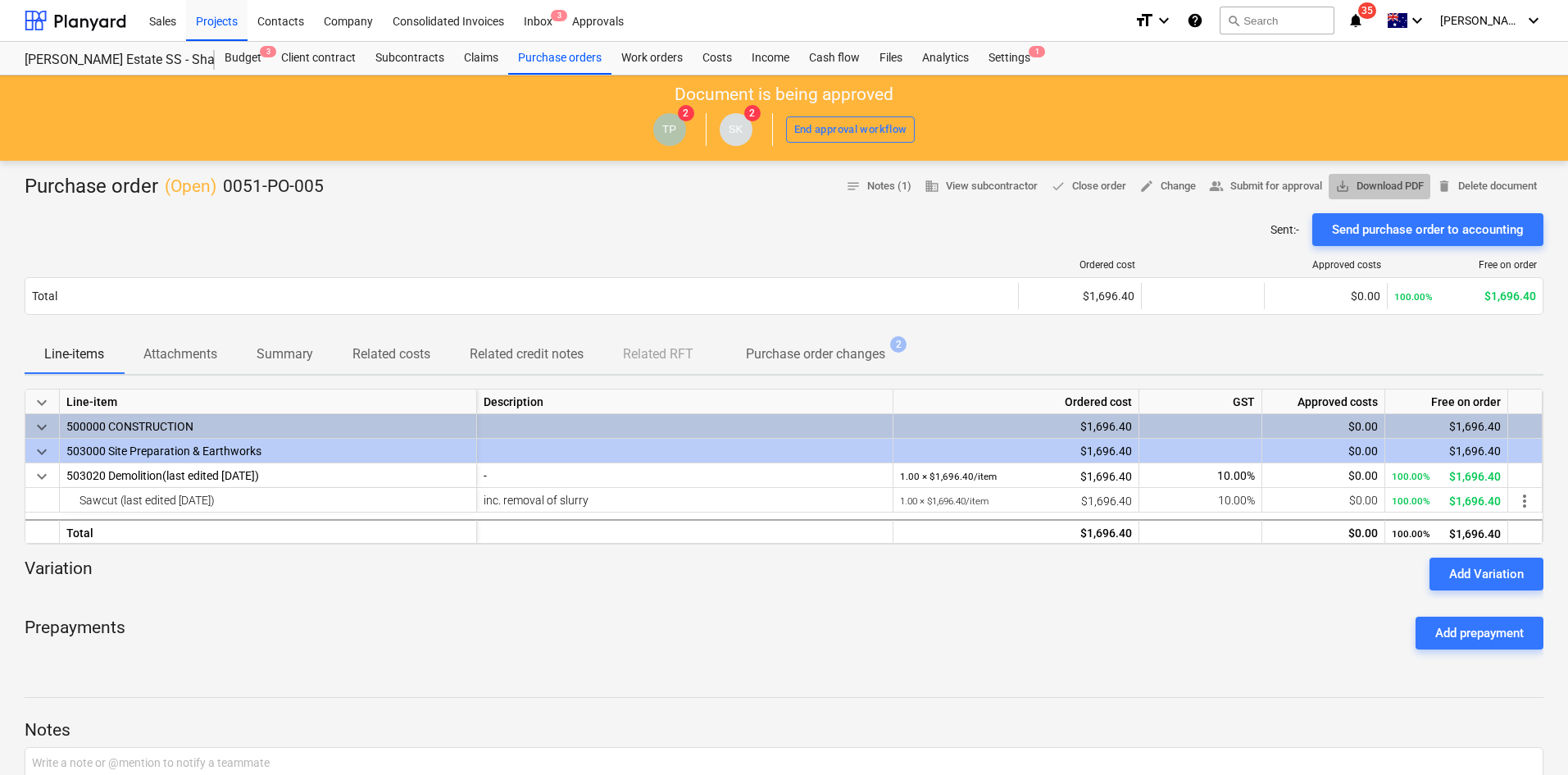
click at [1362, 180] on span "save_alt Download PDF" at bounding box center [1379, 186] width 89 height 19
click at [92, 667] on div "Purchase order ( Open ) 0051-PO-005 notes Notes (1) business View subcontractor…" at bounding box center [784, 652] width 1568 height 984
click at [869, 222] on div "Sent : - Send purchase order to accounting" at bounding box center [784, 229] width 1519 height 33
